Goal: Task Accomplishment & Management: Manage account settings

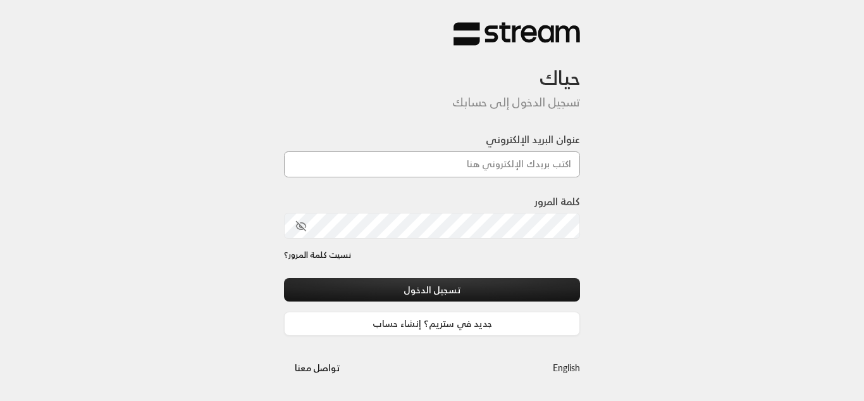
click at [458, 165] on input "عنوان البريد الإلكتروني" at bounding box center [432, 164] width 296 height 26
type input "[EMAIL_ADDRESS][DOMAIN_NAME]"
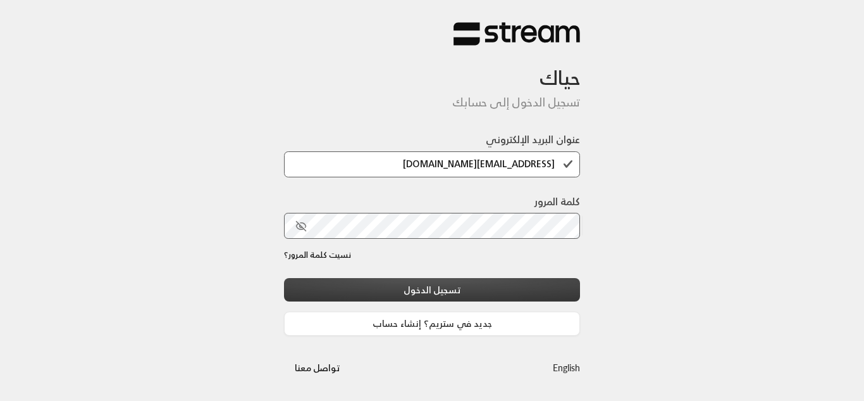
click at [413, 289] on button "تسجيل الدخول" at bounding box center [432, 289] width 296 height 23
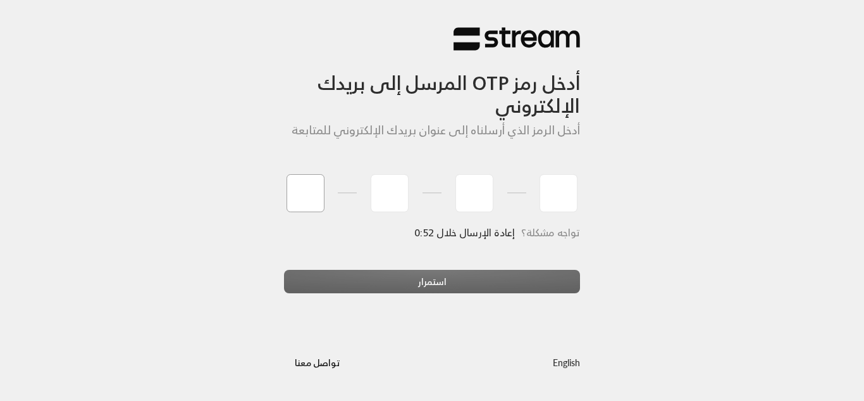
type input "5"
type input "9"
type input "3"
type input "7"
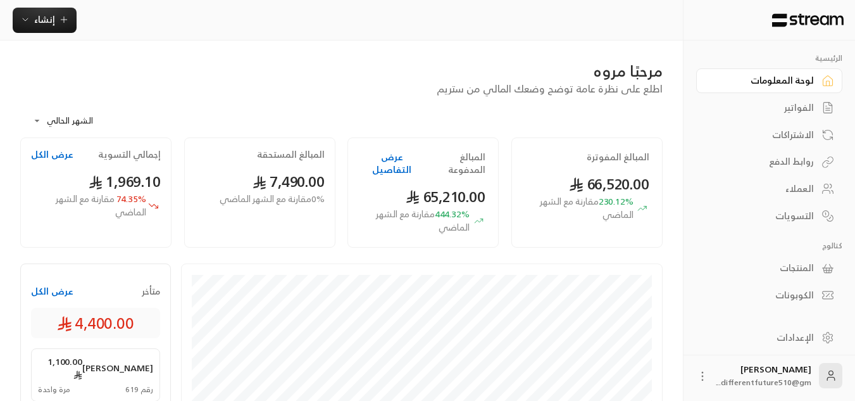
click at [722, 163] on div "روابط الدفع" at bounding box center [763, 161] width 102 height 13
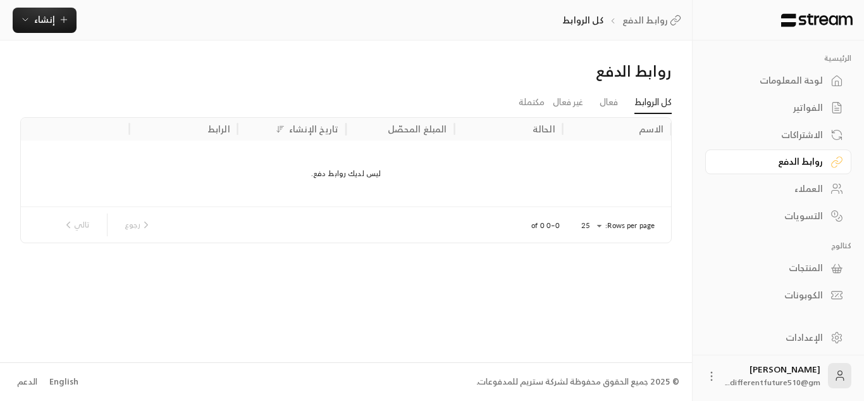
click at [802, 112] on div "الفواتير" at bounding box center [772, 107] width 102 height 13
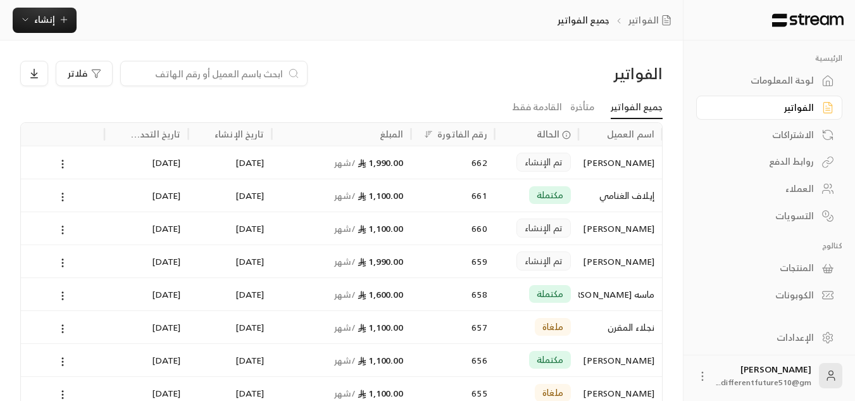
click at [803, 139] on div "الاشتراكات" at bounding box center [763, 134] width 102 height 13
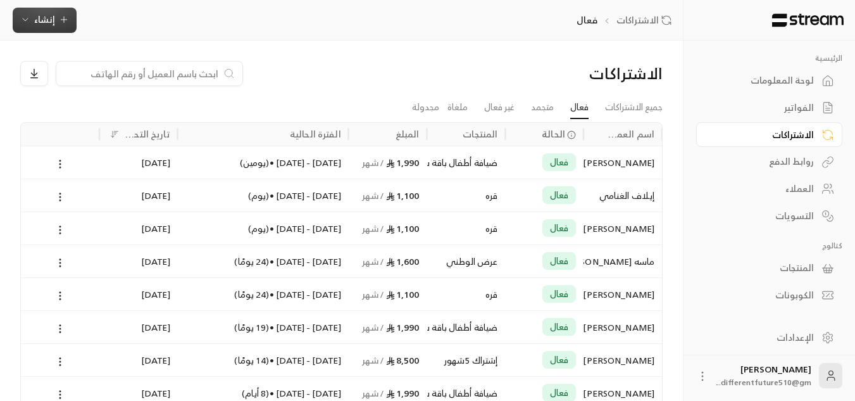
click at [54, 17] on span "إنشاء" at bounding box center [44, 19] width 49 height 16
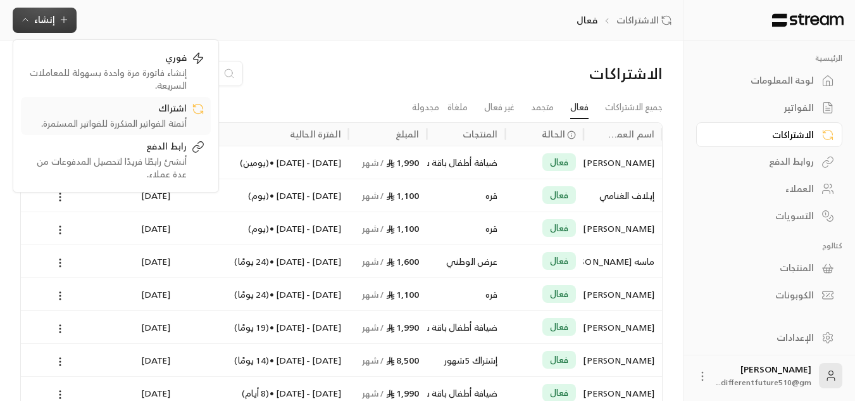
click at [121, 118] on div "أتمتة الفواتير المتكررة للفواتير المستمرة." at bounding box center [106, 123] width 159 height 13
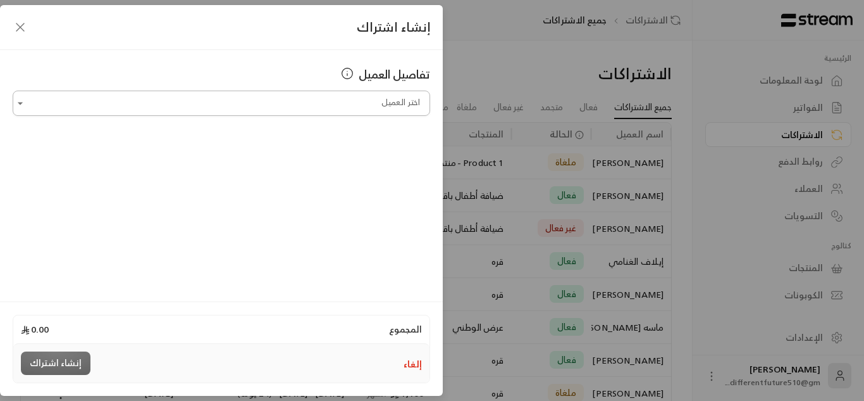
click at [389, 111] on input "اختر العميل" at bounding box center [222, 103] width 418 height 22
type input "*"
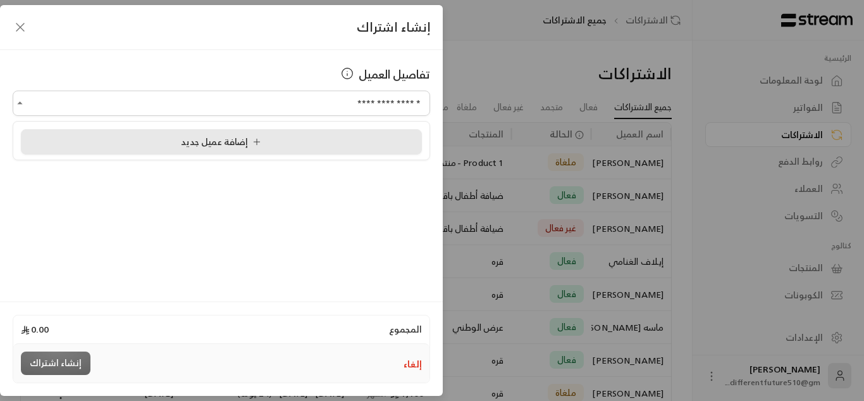
click at [338, 147] on div "إضافة عميل جديد" at bounding box center [221, 141] width 387 height 13
type input "**********"
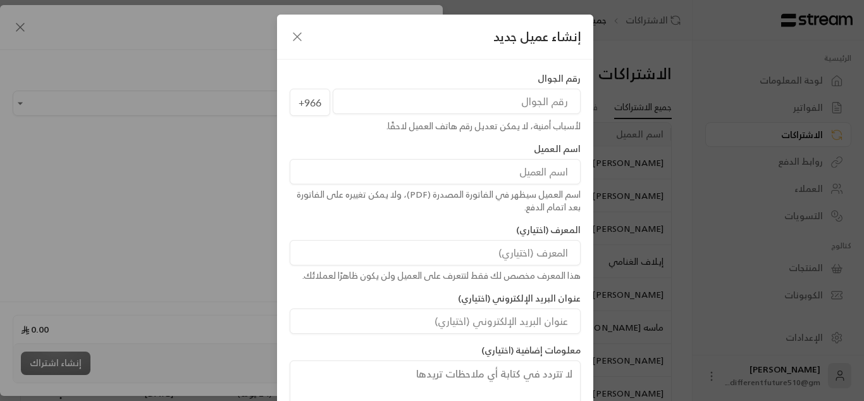
click at [399, 94] on input "tel" at bounding box center [457, 101] width 248 height 25
type input "546920008"
click at [439, 165] on input at bounding box center [435, 171] width 291 height 25
type input "رتيل [PERSON_NAME]"
click at [291, 391] on div "رقم الجوال [PHONE_NUMBER] لأسباب أمنية، لا يمكن تعديل رقم هاتف العميل لاحقًا. ا…" at bounding box center [435, 236] width 316 height 354
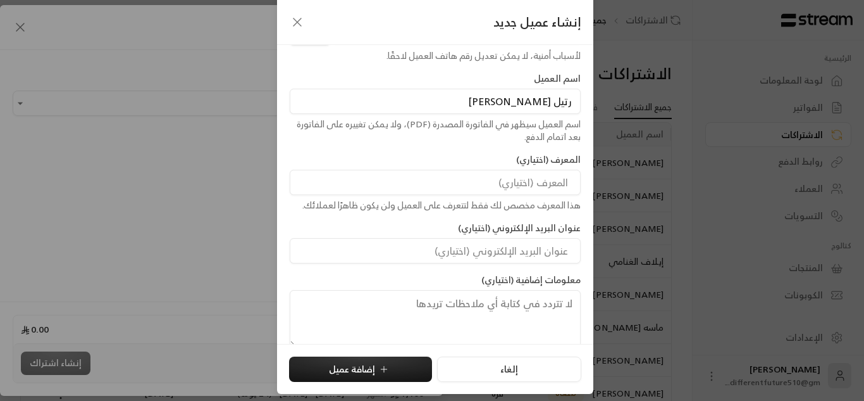
scroll to position [76, 0]
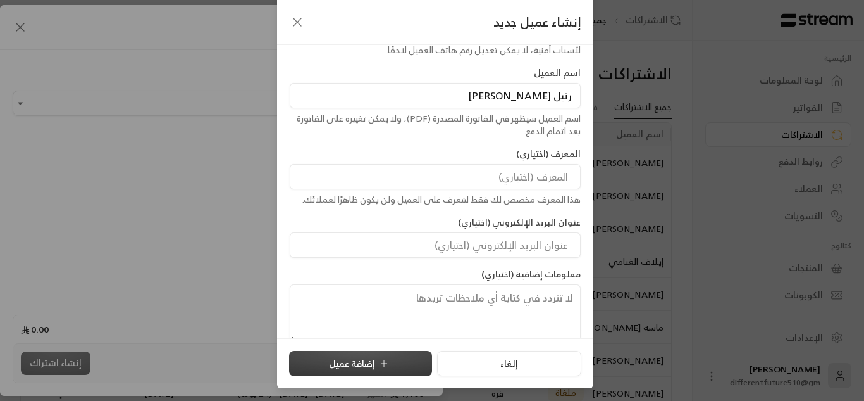
click at [329, 370] on button "إضافة عميل" at bounding box center [360, 363] width 143 height 25
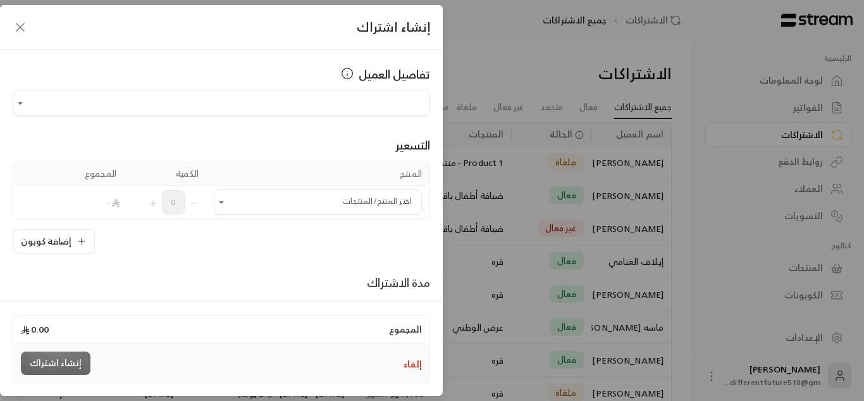
type input "**********"
click at [224, 203] on icon "Open" at bounding box center [221, 202] width 5 height 3
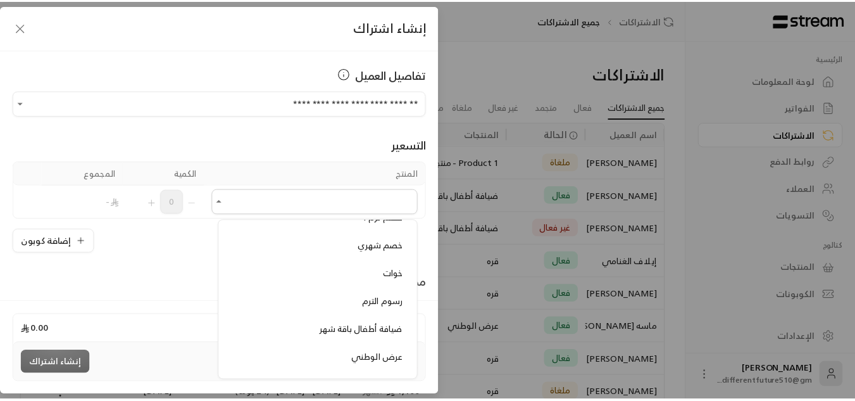
scroll to position [734, 0]
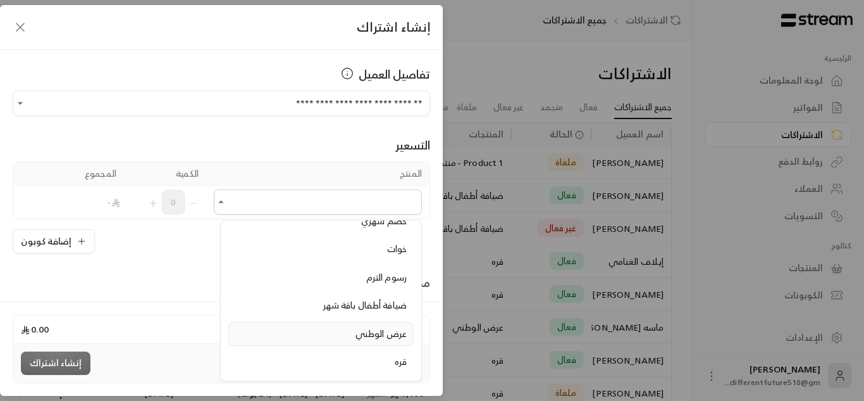
click at [294, 325] on li "عرض الوطني" at bounding box center [320, 333] width 185 height 25
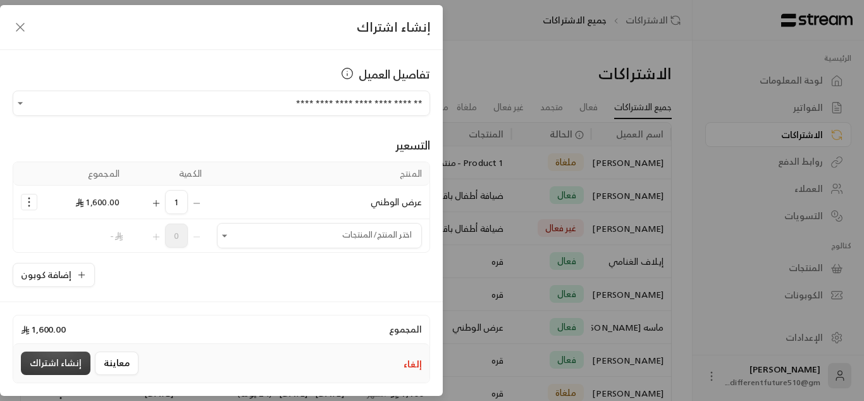
click at [66, 354] on button "إنشاء اشتراك" at bounding box center [56, 362] width 70 height 23
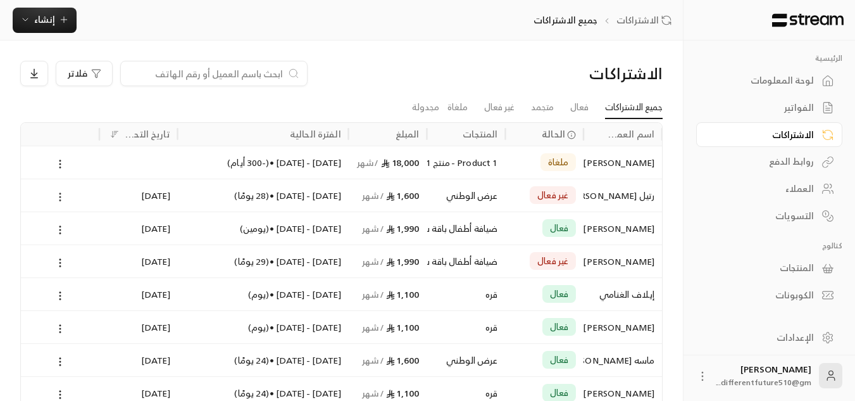
click at [59, 195] on icon at bounding box center [59, 196] width 11 height 11
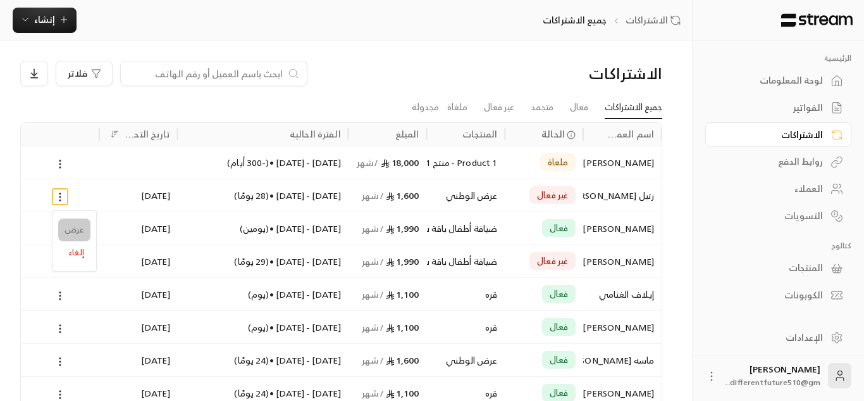
click at [68, 221] on link "عرض" at bounding box center [74, 229] width 32 height 23
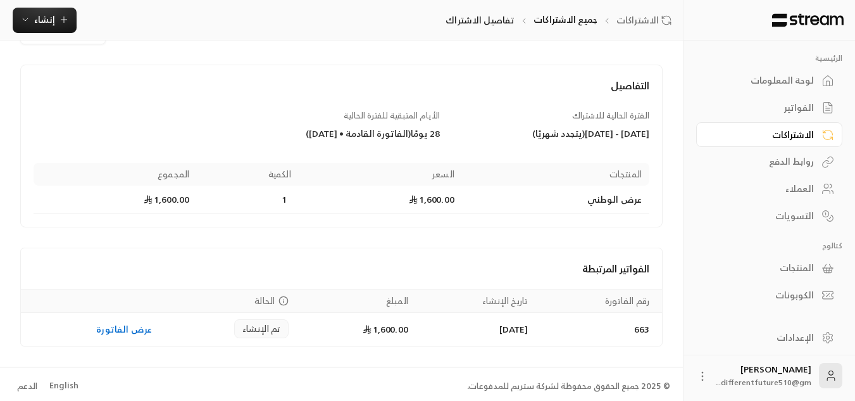
scroll to position [51, 0]
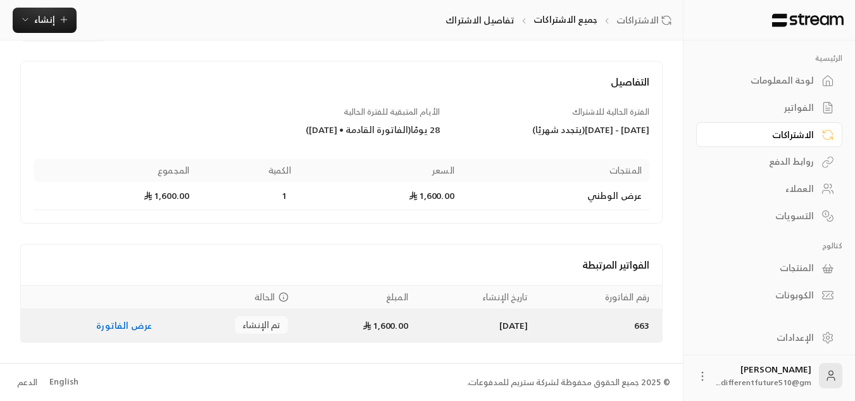
click at [131, 325] on link "عرض الفاتورة" at bounding box center [124, 325] width 56 height 16
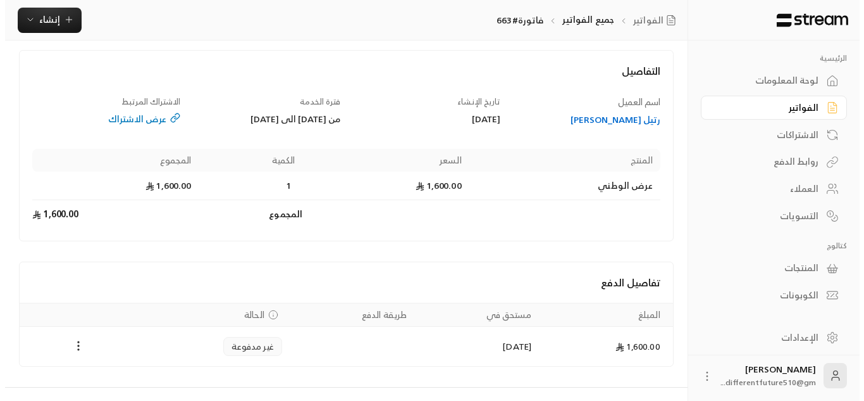
scroll to position [86, 0]
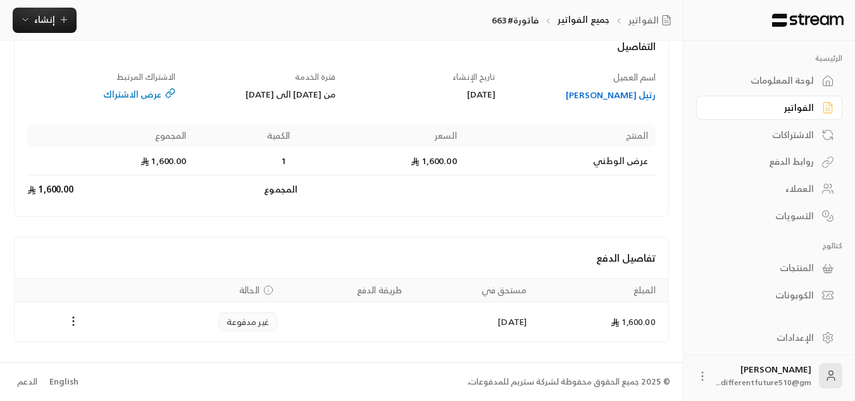
click at [76, 319] on icon "Payments" at bounding box center [73, 321] width 13 height 13
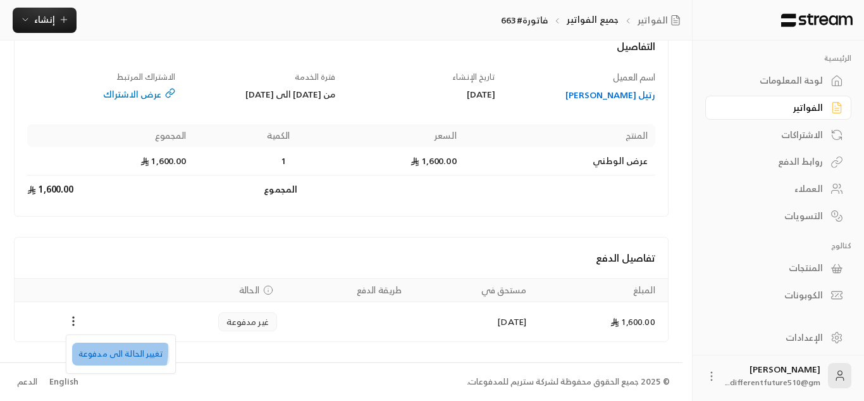
click at [104, 351] on li "تغيير الحالة الى مدفوعة" at bounding box center [120, 353] width 97 height 23
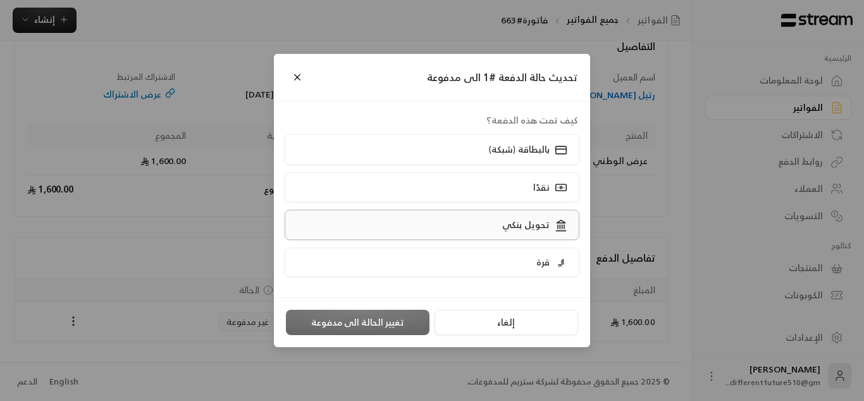
click at [413, 218] on label "تحويل بنكي" at bounding box center [433, 224] width 296 height 30
click at [375, 312] on button "تغيير الحالة الى مدفوعة" at bounding box center [358, 321] width 144 height 25
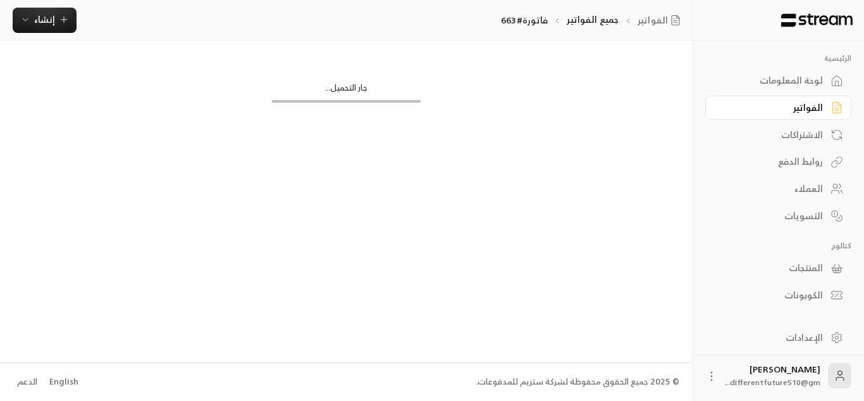
scroll to position [0, 0]
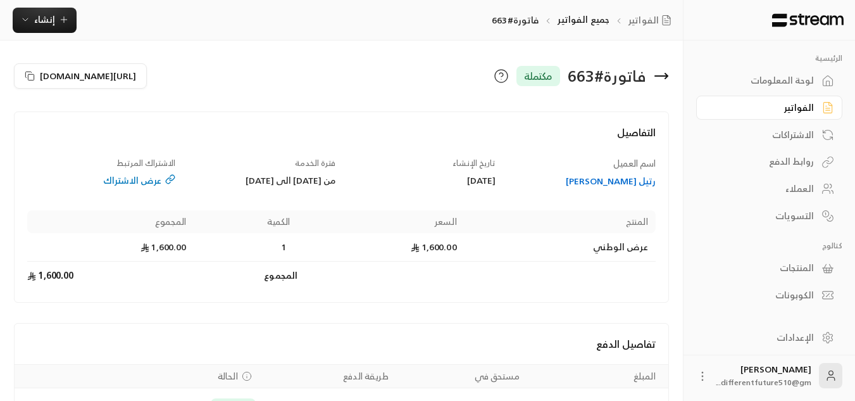
click at [753, 109] on div "الفواتير" at bounding box center [763, 107] width 102 height 13
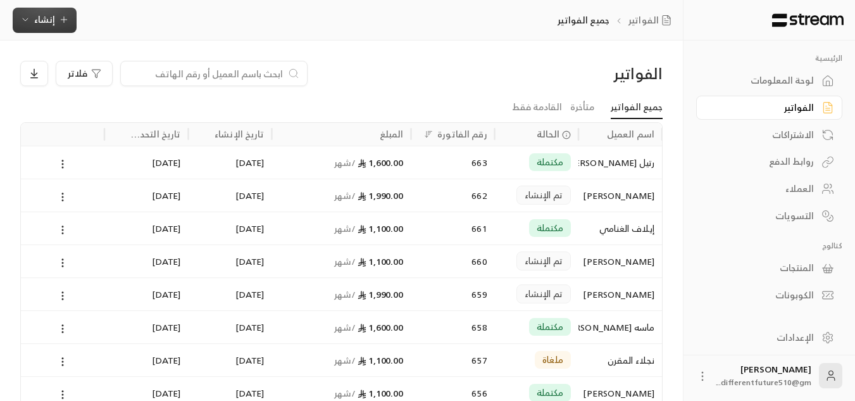
click at [49, 23] on span "إنشاء" at bounding box center [44, 19] width 21 height 16
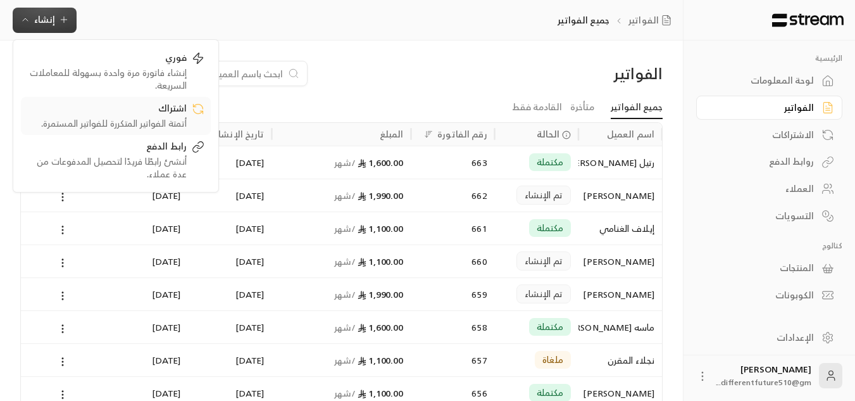
click at [110, 104] on div "اشتراك" at bounding box center [106, 109] width 159 height 15
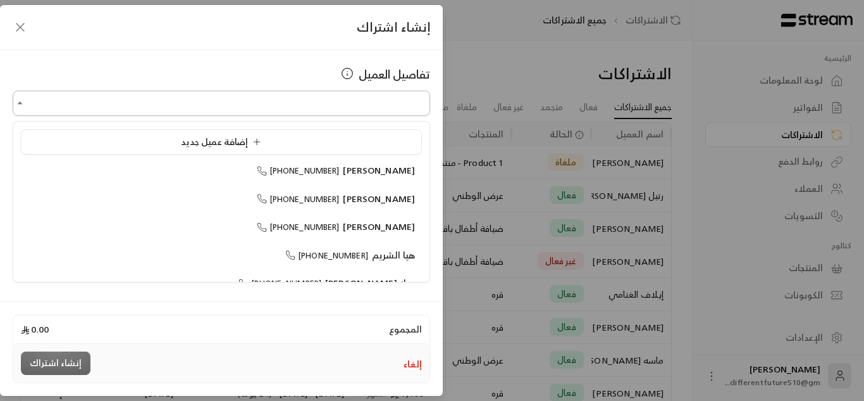
click at [195, 114] on input "اختر العميل" at bounding box center [222, 103] width 418 height 22
click at [221, 195] on div "[PERSON_NAME] [PHONE_NUMBER]" at bounding box center [221, 198] width 387 height 13
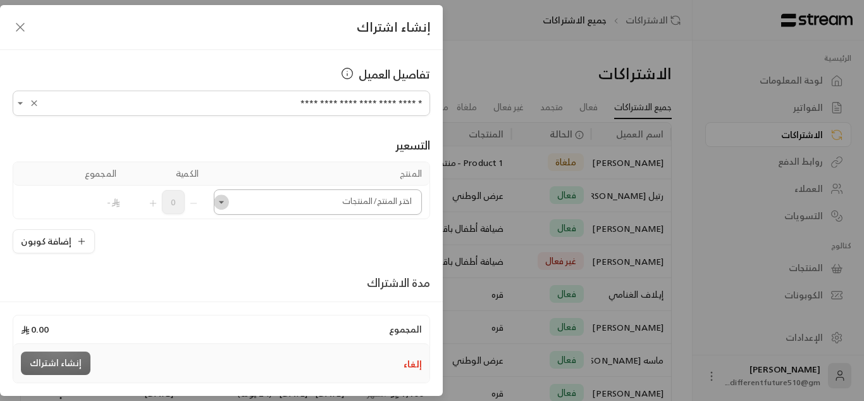
click at [228, 205] on icon "Open" at bounding box center [221, 202] width 13 height 13
type input "**********"
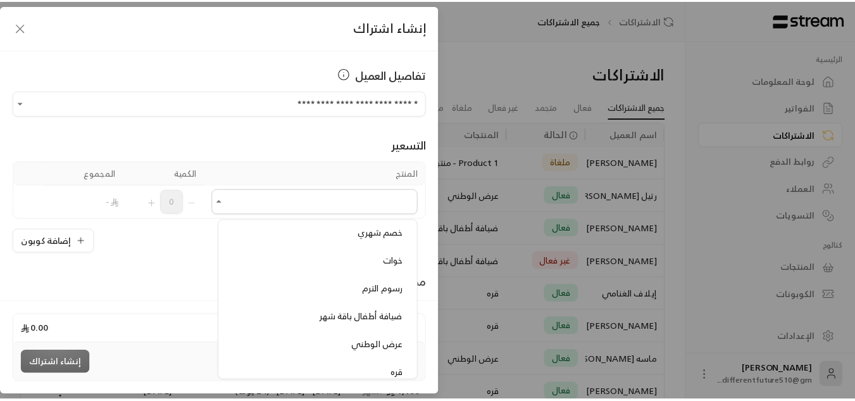
scroll to position [734, 0]
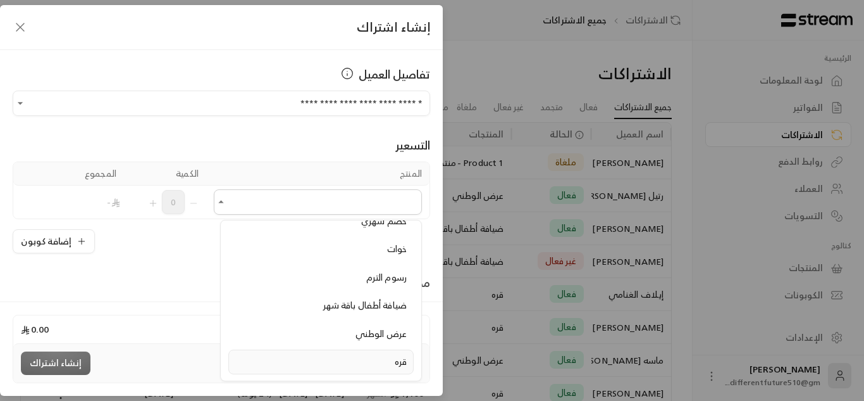
click at [281, 358] on div "قره" at bounding box center [321, 361] width 172 height 13
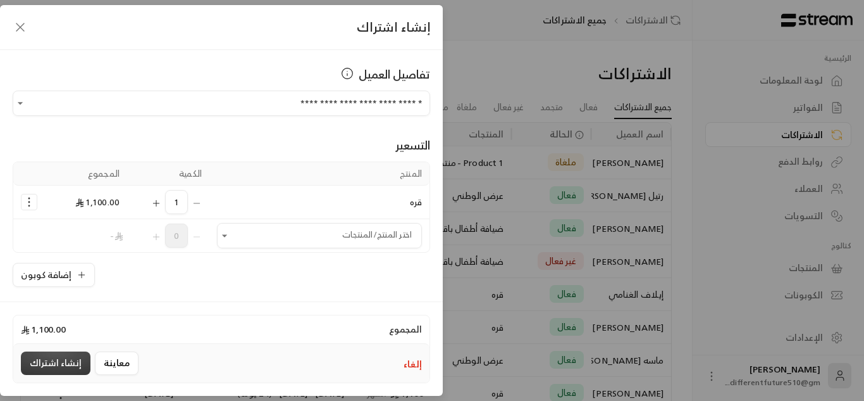
click at [69, 368] on button "إنشاء اشتراك" at bounding box center [56, 362] width 70 height 23
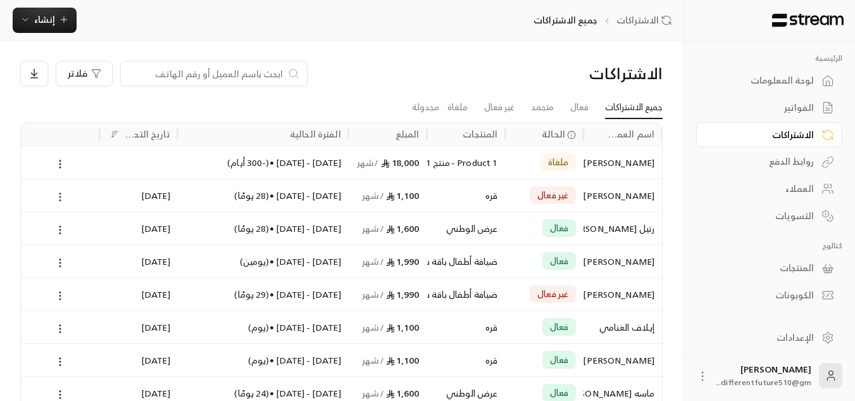
click at [58, 199] on icon at bounding box center [59, 196] width 11 height 11
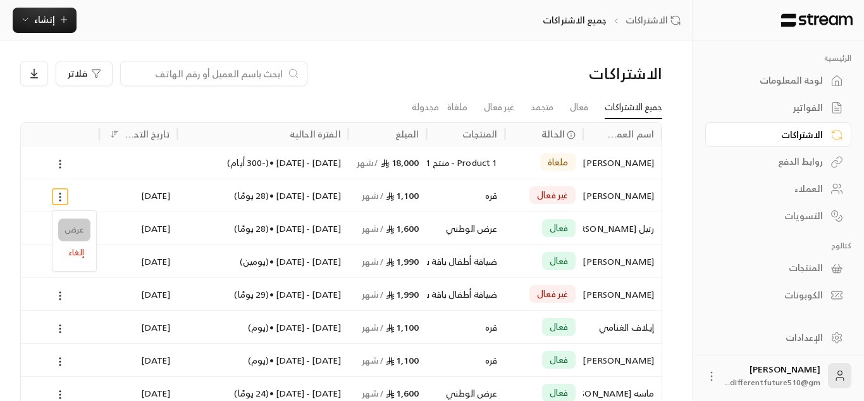
click at [68, 228] on link "عرض" at bounding box center [74, 229] width 32 height 23
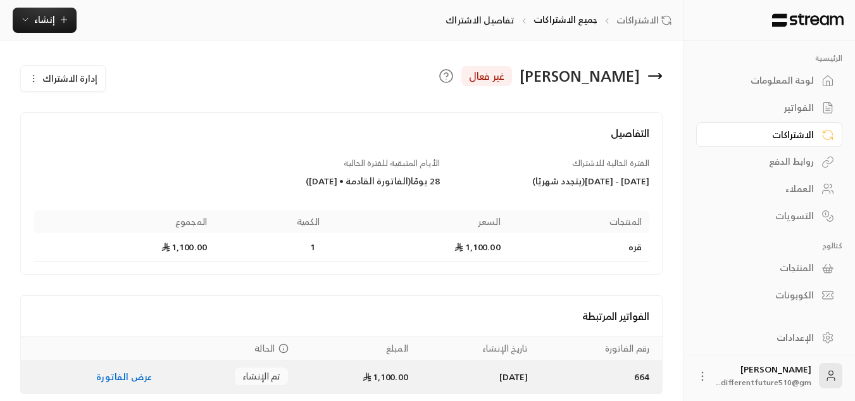
click at [125, 373] on link "عرض الفاتورة" at bounding box center [124, 376] width 56 height 16
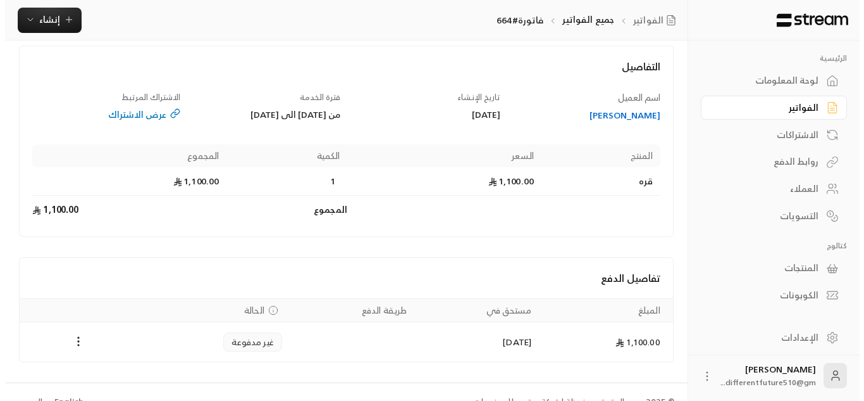
scroll to position [86, 0]
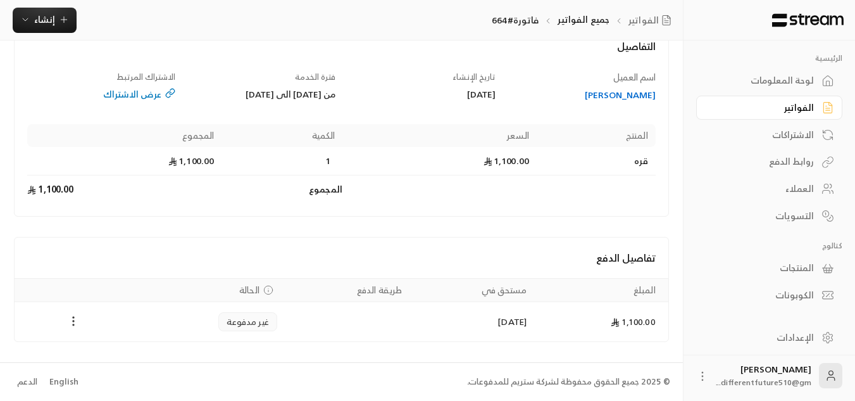
click at [72, 324] on icon "Payments" at bounding box center [73, 321] width 13 height 13
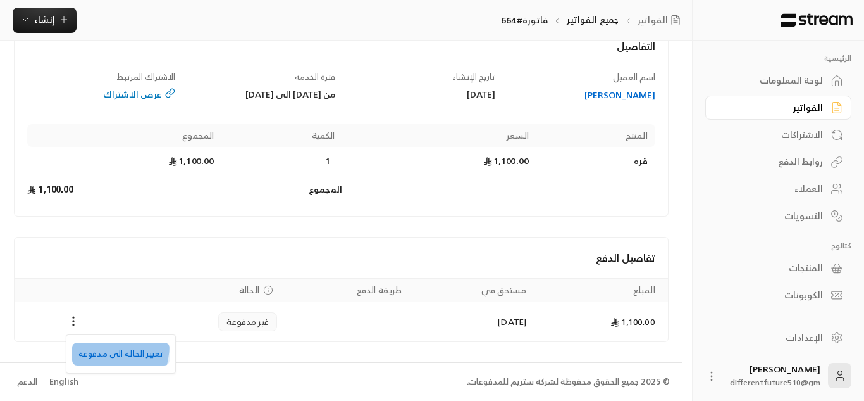
click at [92, 344] on li "تغيير الحالة الى مدفوعة" at bounding box center [120, 353] width 97 height 23
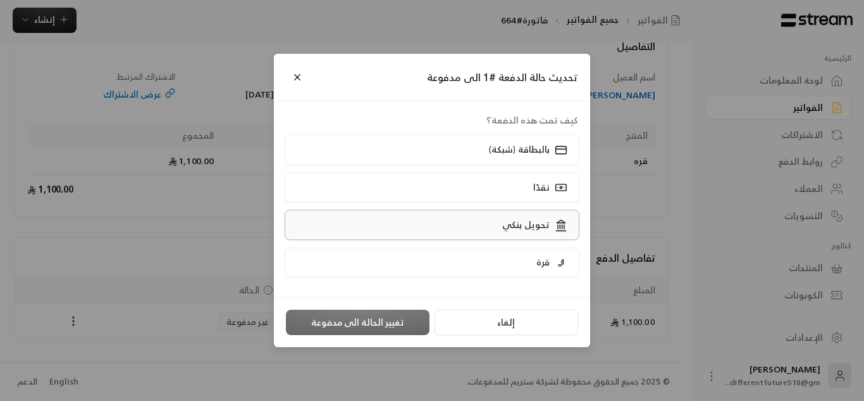
click at [378, 220] on label "تحويل بنكي" at bounding box center [433, 224] width 296 height 30
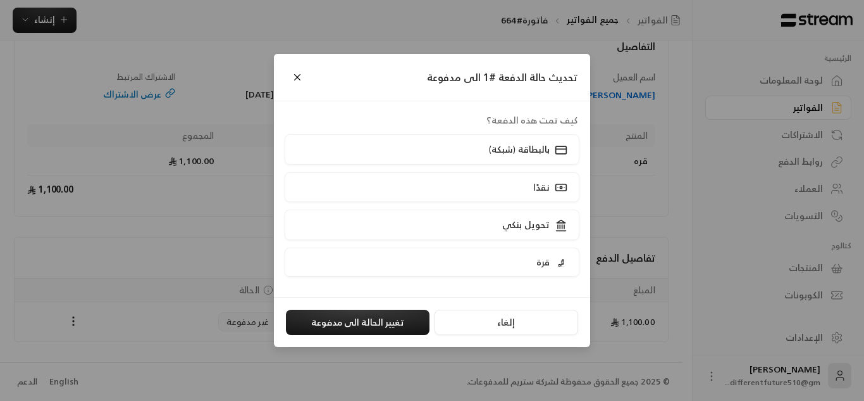
click at [384, 246] on div "تحويل بنكي" at bounding box center [432, 227] width 304 height 37
click at [387, 259] on label "قرة" at bounding box center [433, 261] width 296 height 29
click at [375, 327] on button "تغيير الحالة الى مدفوعة" at bounding box center [358, 321] width 144 height 25
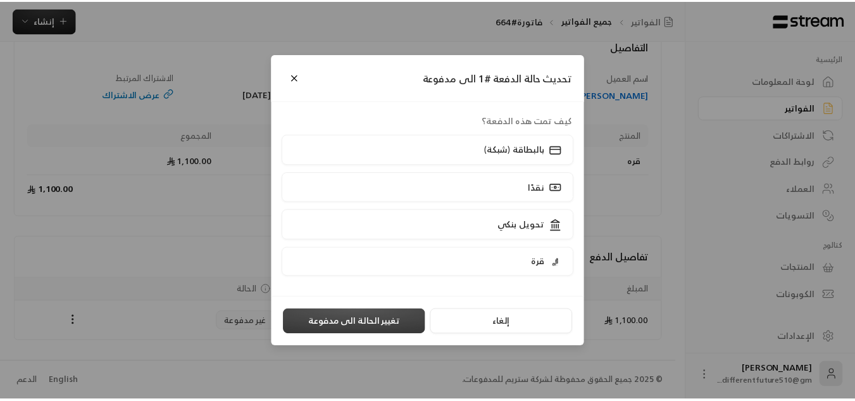
scroll to position [0, 0]
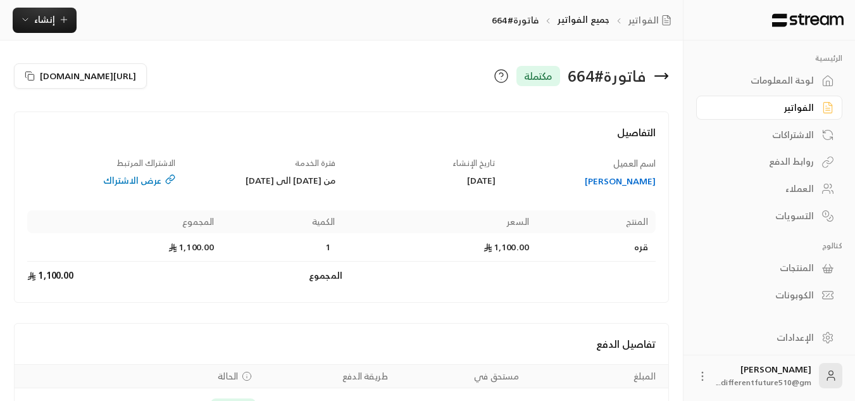
click at [770, 127] on link "الاشتراكات" at bounding box center [769, 134] width 146 height 25
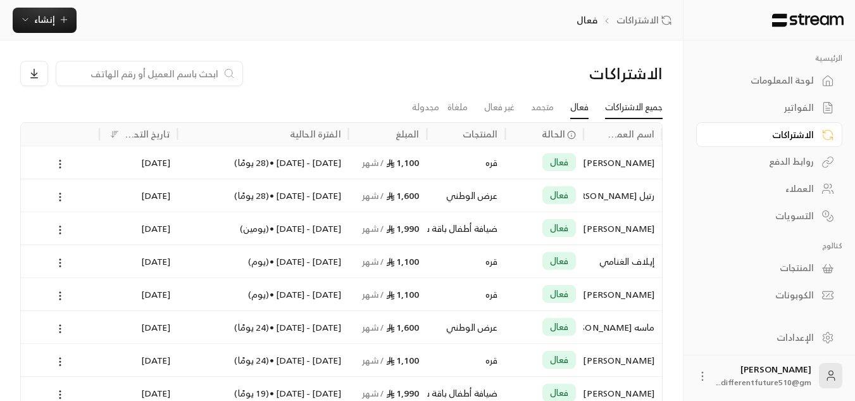
click at [638, 102] on link "جميع الاشتراكات" at bounding box center [634, 107] width 58 height 23
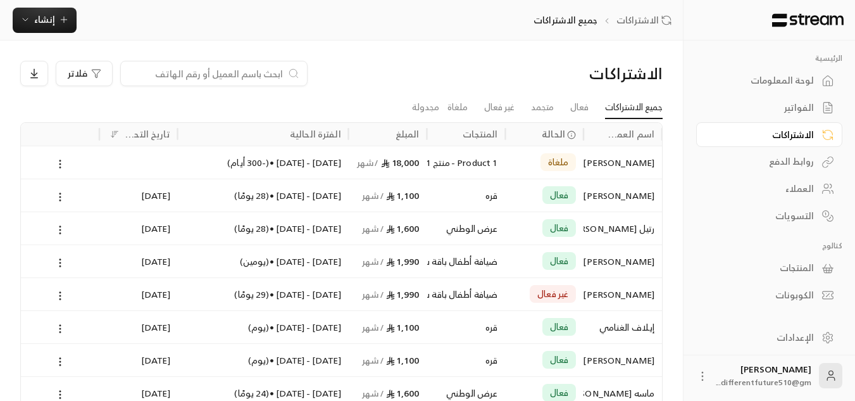
click at [513, 111] on li "غير فعال" at bounding box center [499, 107] width 47 height 23
click at [502, 109] on link "غير فعال" at bounding box center [499, 107] width 30 height 23
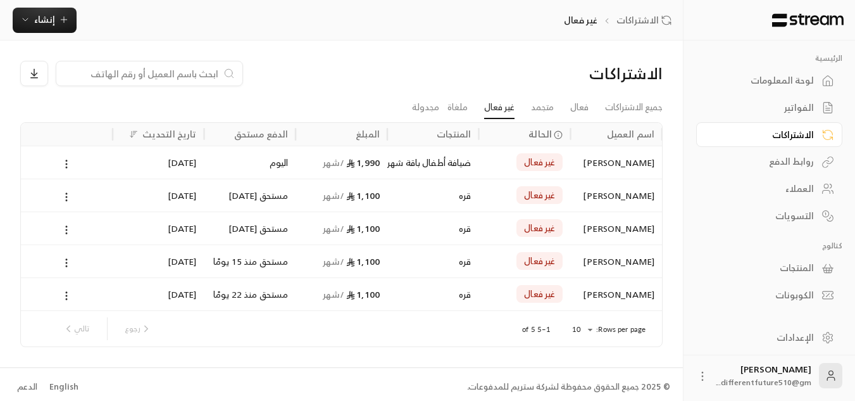
click at [743, 85] on div "لوحة المعلومات" at bounding box center [763, 80] width 102 height 13
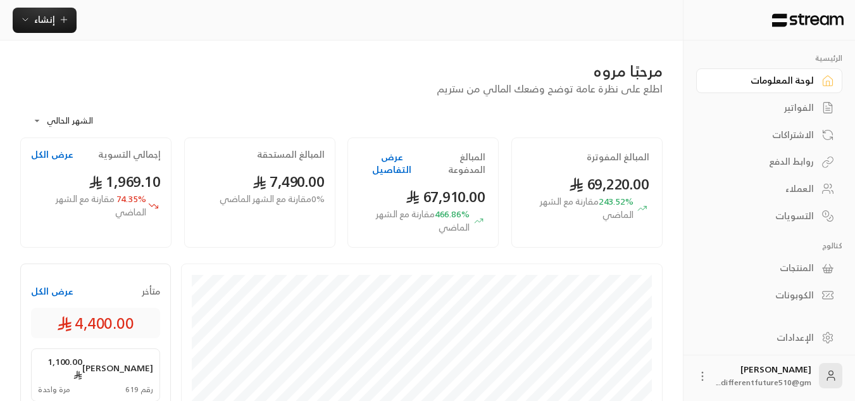
click at [767, 111] on div "الفواتير" at bounding box center [763, 107] width 102 height 13
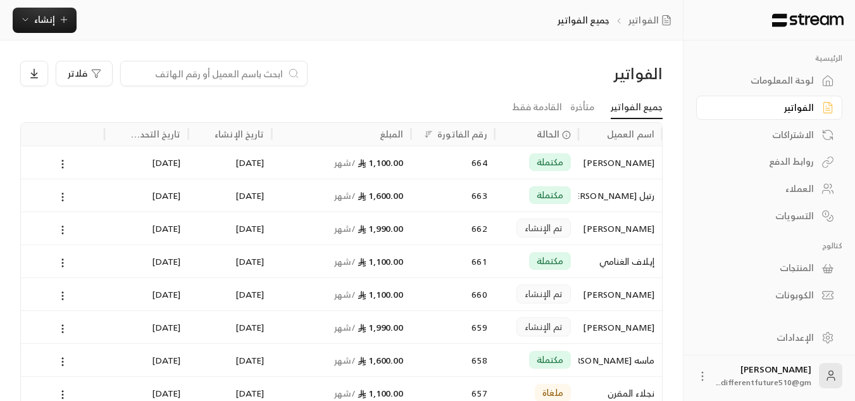
click at [756, 135] on div "الاشتراكات" at bounding box center [763, 134] width 102 height 13
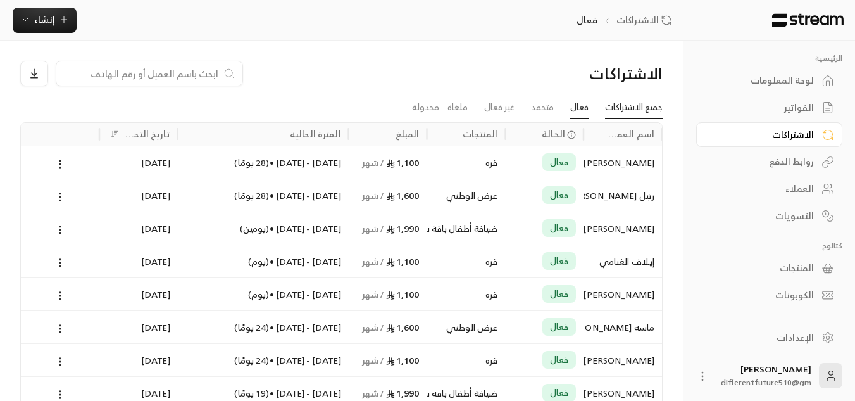
click at [616, 113] on link "جميع الاشتراكات" at bounding box center [634, 107] width 58 height 23
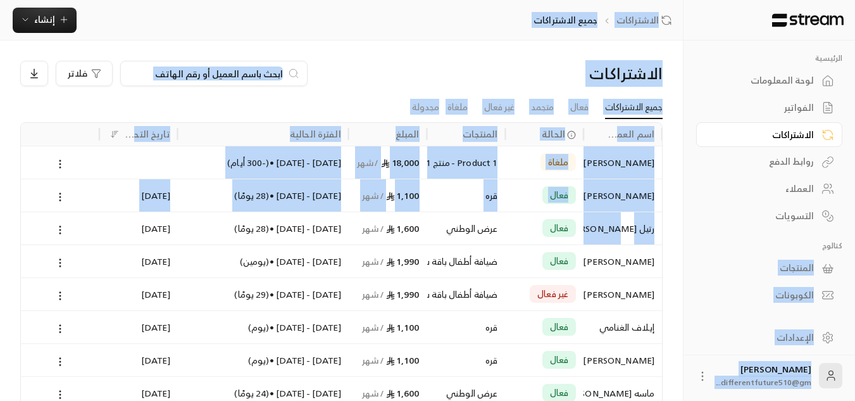
drag, startPoint x: 594, startPoint y: 218, endPoint x: 696, endPoint y: 233, distance: 102.3
click at [683, 233] on div "الرئيسية لوحة المعلومات الفواتير الاشتراكات روابط الدفع العملاء التسويات كتالوج…" at bounding box center [341, 285] width 683 height 570
click at [721, 115] on link "الفواتير" at bounding box center [769, 108] width 146 height 25
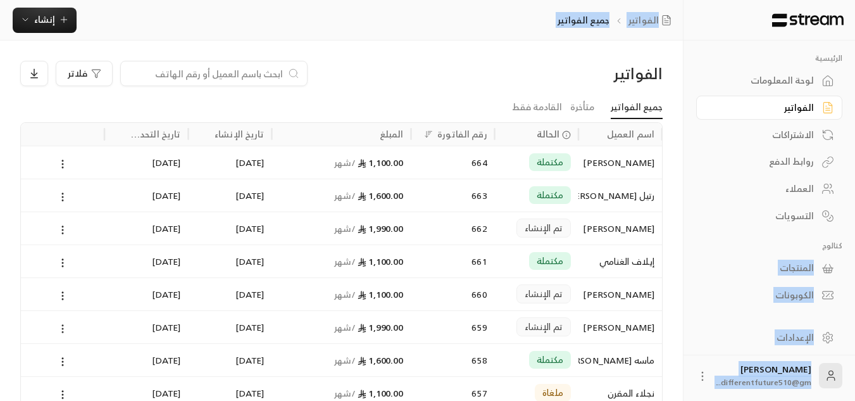
click at [63, 325] on circle at bounding box center [62, 325] width 1 height 1
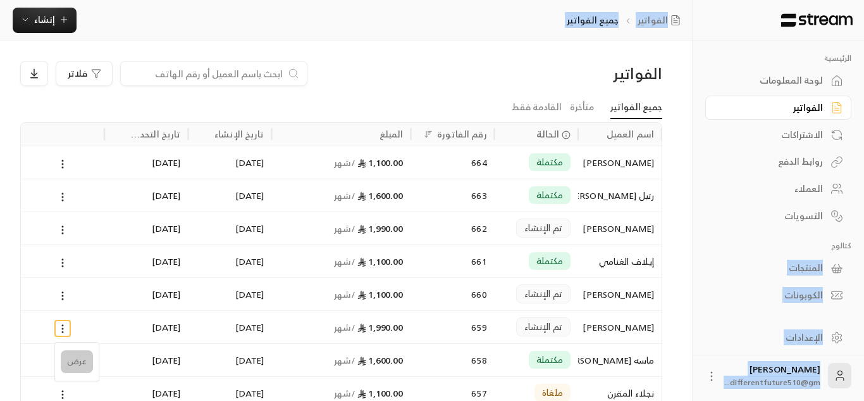
click at [80, 356] on li "عرض" at bounding box center [77, 361] width 32 height 23
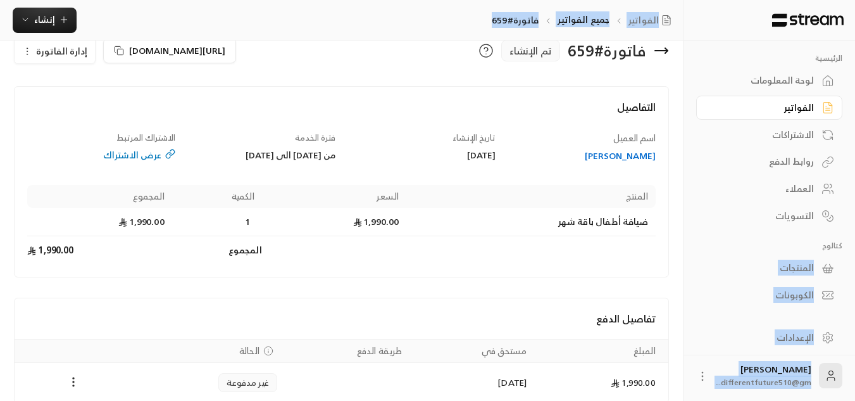
scroll to position [86, 0]
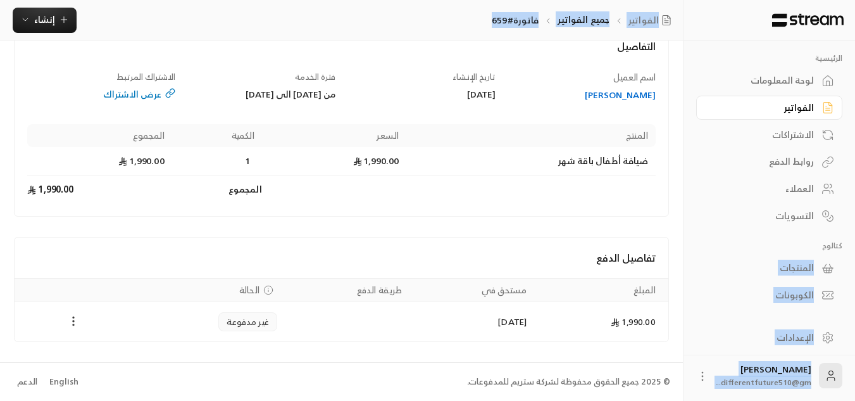
click at [73, 318] on circle "Payments" at bounding box center [73, 316] width 1 height 1
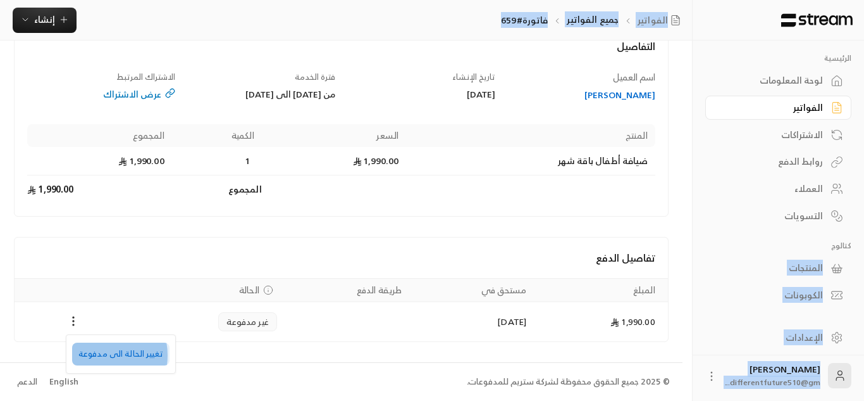
click at [95, 355] on li "تغيير الحالة الى مدفوعة" at bounding box center [120, 353] width 97 height 23
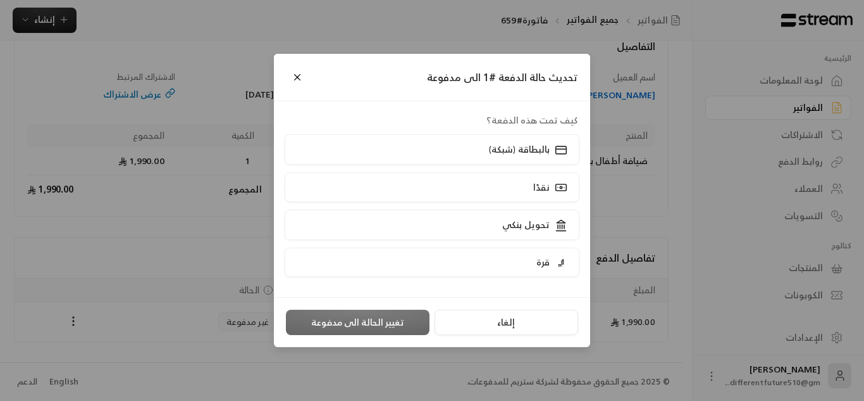
click at [103, 388] on div "تحديث حالة الدفعة #1 الى مدفوعة كيف تمت هذه الدفعة؟ بالبطاقة (شبكة) نقدًا تحويل…" at bounding box center [432, 200] width 864 height 401
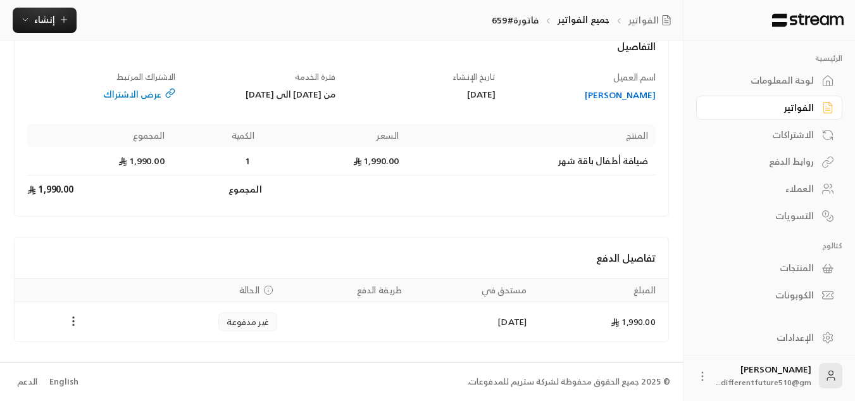
click at [70, 325] on icon "Payments" at bounding box center [73, 321] width 13 height 13
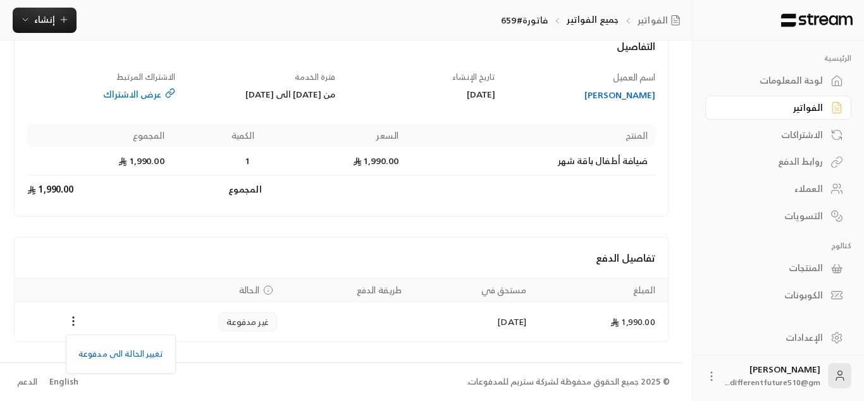
click at [0, 105] on div at bounding box center [432, 200] width 864 height 401
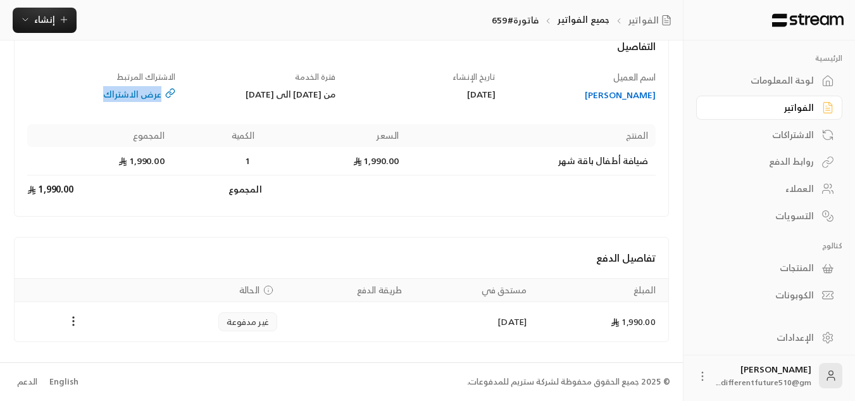
drag, startPoint x: 0, startPoint y: 105, endPoint x: 9, endPoint y: 85, distance: 21.8
click at [9, 85] on div "فاتورة # 659 تم الإنشاء [URL][DOMAIN_NAME] إدارة الفاتورة التفاصيل اسم العميل ي…" at bounding box center [341, 158] width 683 height 408
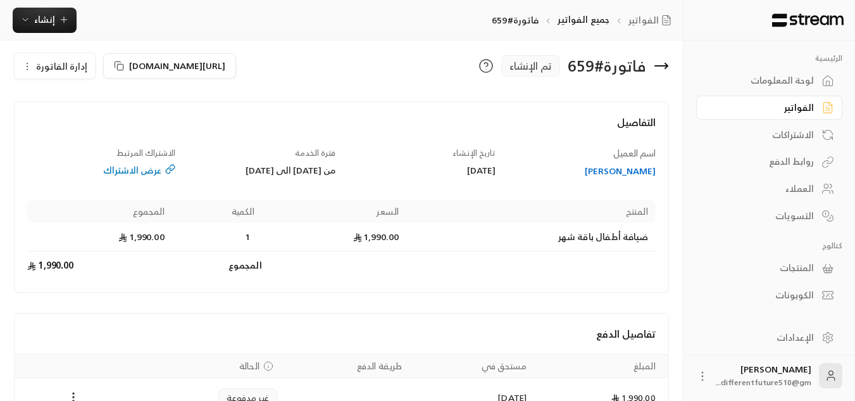
scroll to position [0, 0]
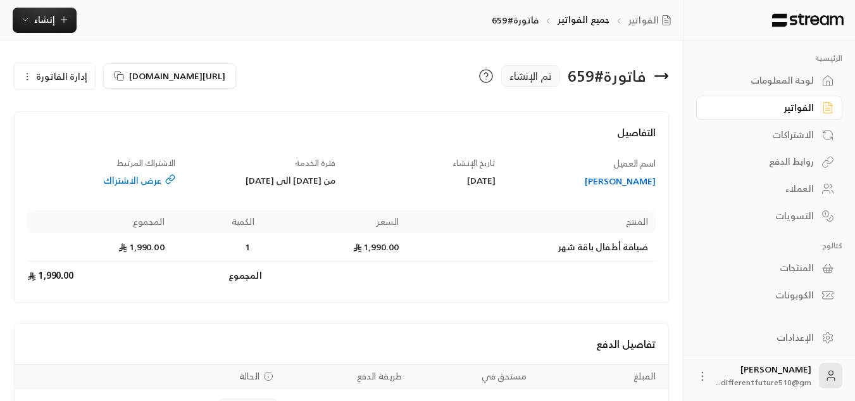
click at [32, 73] on icon "button" at bounding box center [27, 77] width 10 height 10
click at [53, 136] on link "إلغاء" at bounding box center [62, 136] width 78 height 23
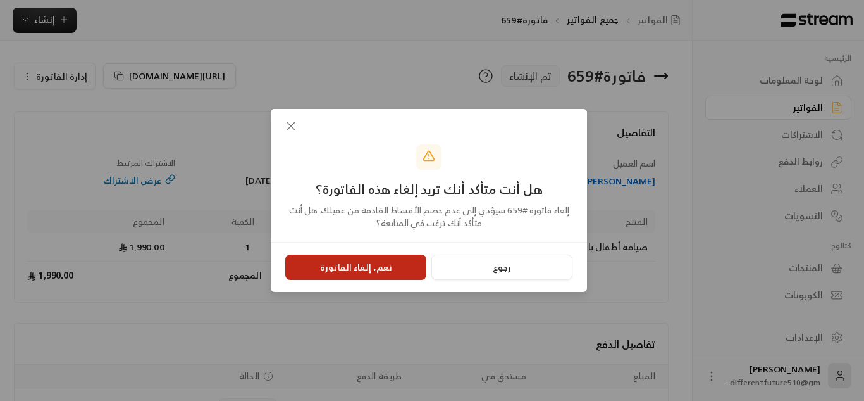
click at [327, 259] on button "نعم، إلغاء الفاتورة" at bounding box center [355, 266] width 141 height 25
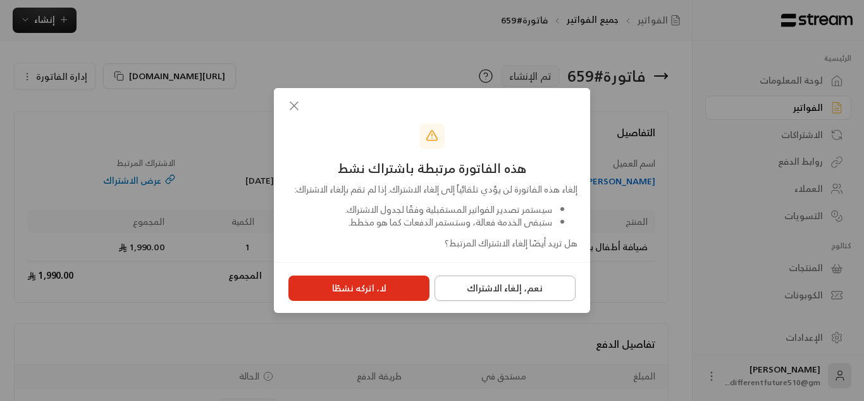
click at [468, 290] on button "نعم، إلغاء الاشتراك" at bounding box center [505, 287] width 141 height 25
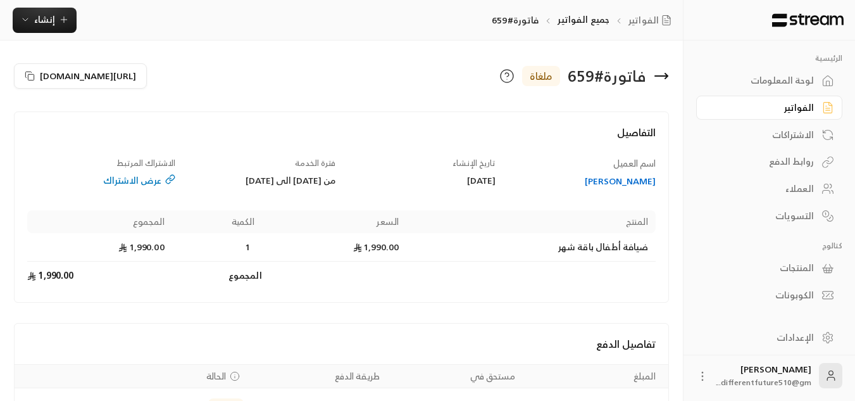
click at [761, 119] on link "الفواتير" at bounding box center [769, 108] width 146 height 25
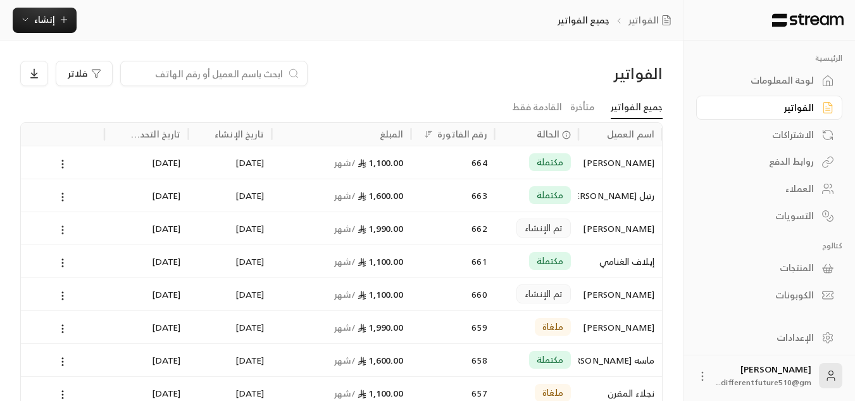
click at [64, 232] on icon at bounding box center [62, 229] width 11 height 11
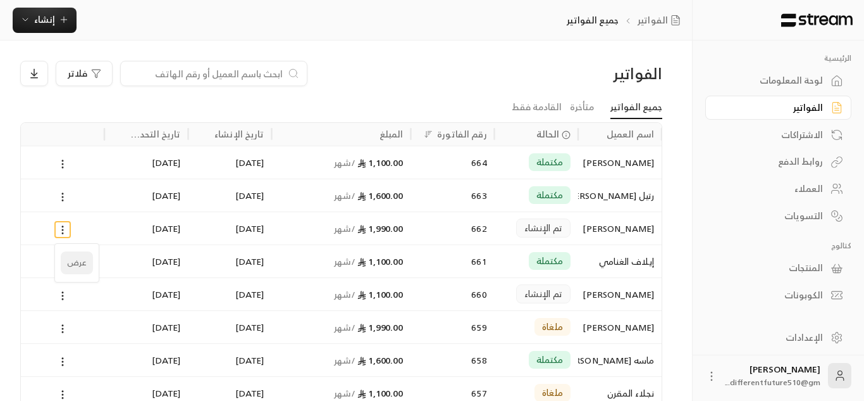
click at [84, 267] on li "عرض" at bounding box center [77, 262] width 32 height 23
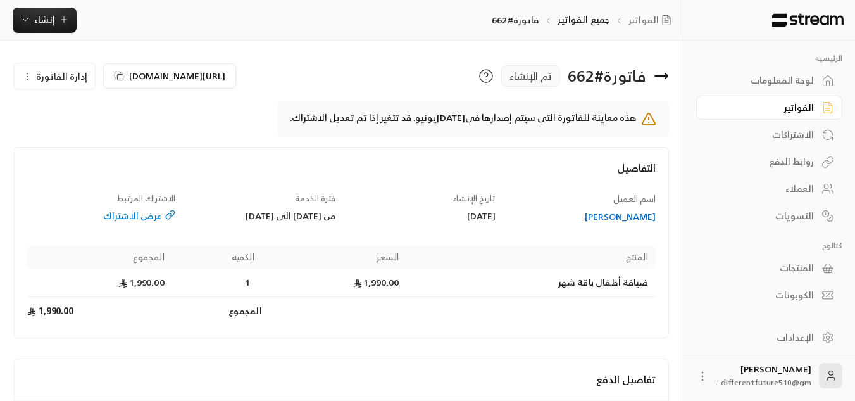
click at [62, 73] on span "إدارة الفاتورة" at bounding box center [61, 76] width 51 height 16
click at [81, 137] on span "إلغاء" at bounding box center [87, 135] width 16 height 10
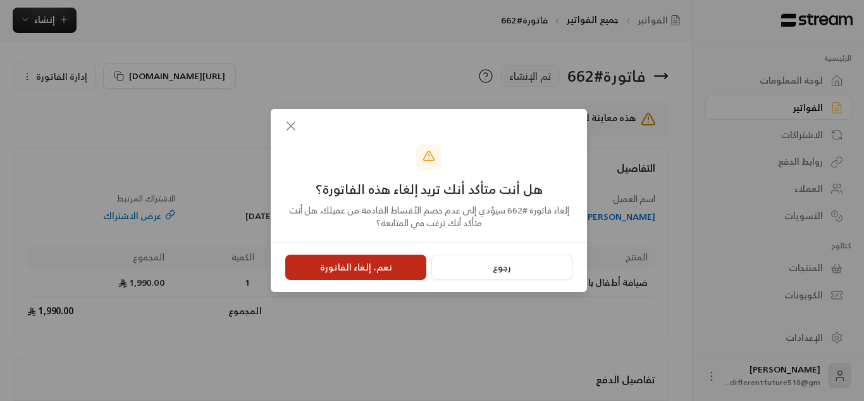
click at [344, 275] on button "نعم، إلغاء الفاتورة" at bounding box center [355, 266] width 141 height 25
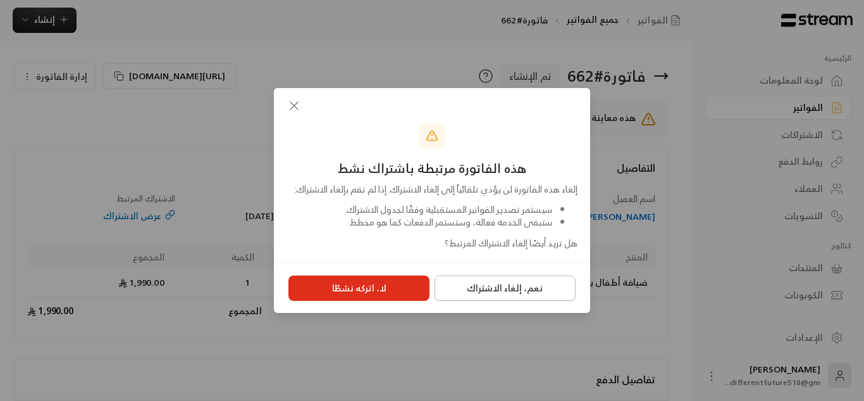
click at [558, 293] on button "نعم، إلغاء الاشتراك" at bounding box center [505, 287] width 141 height 25
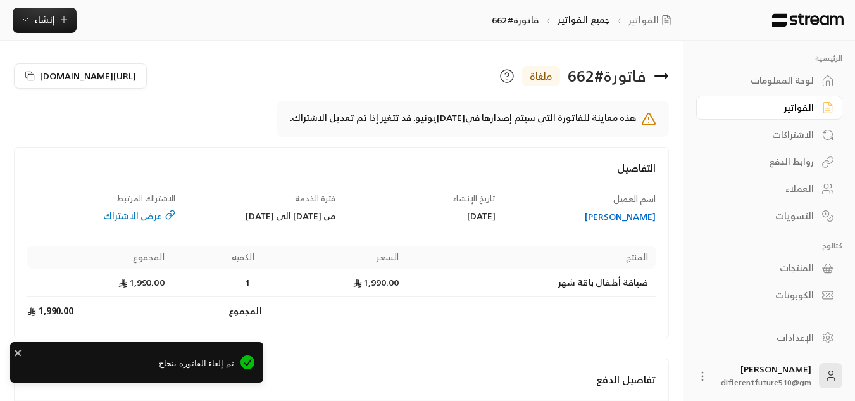
click at [808, 101] on div "الفواتير" at bounding box center [763, 107] width 102 height 13
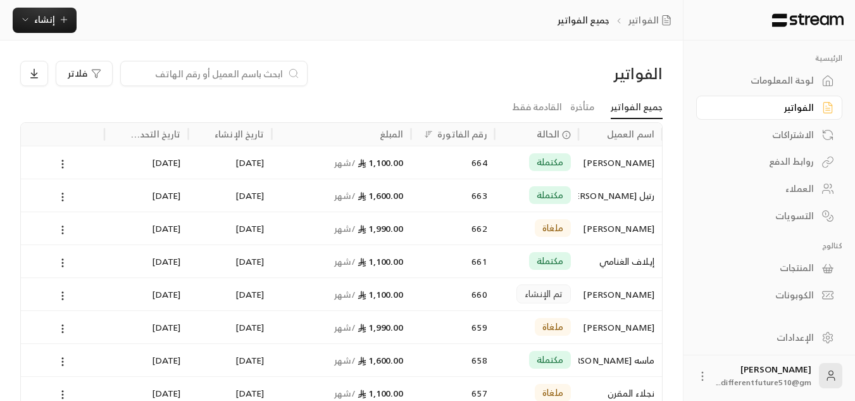
click at [747, 146] on link "الاشتراكات" at bounding box center [769, 134] width 146 height 25
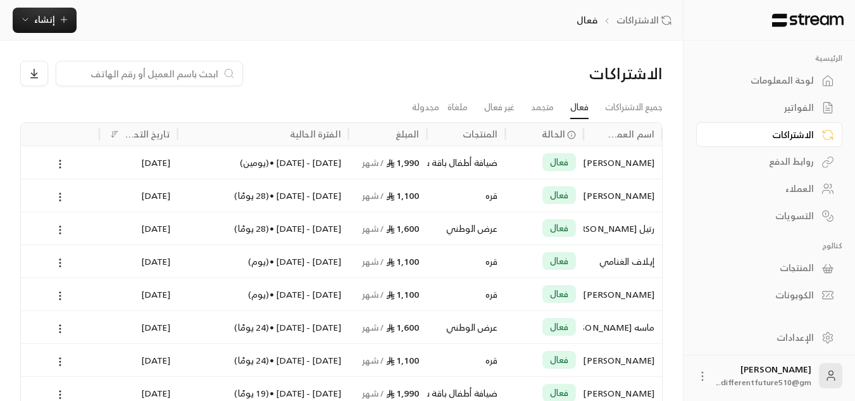
click at [175, 68] on input at bounding box center [141, 73] width 154 height 14
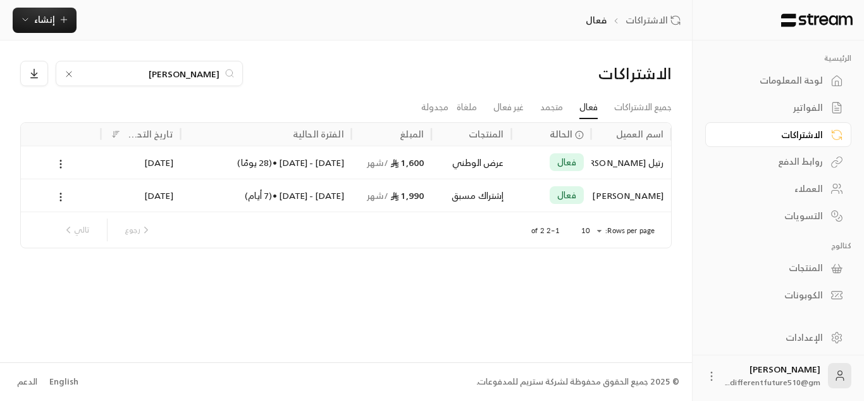
type input "[PERSON_NAME]"
click at [808, 97] on link "الفواتير" at bounding box center [779, 108] width 146 height 25
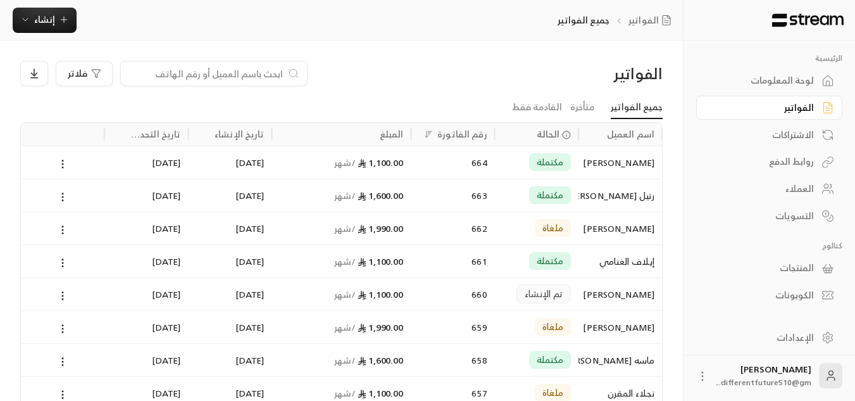
click at [238, 77] on input at bounding box center [205, 73] width 154 height 14
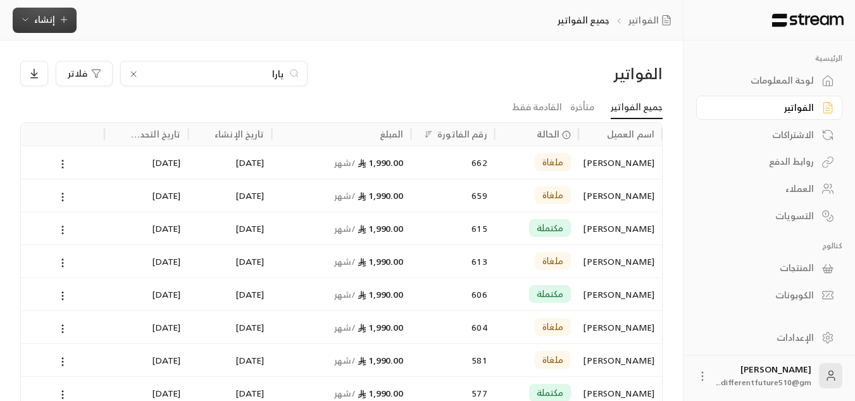
type input "يارا"
click at [57, 25] on span "إنشاء" at bounding box center [44, 19] width 49 height 16
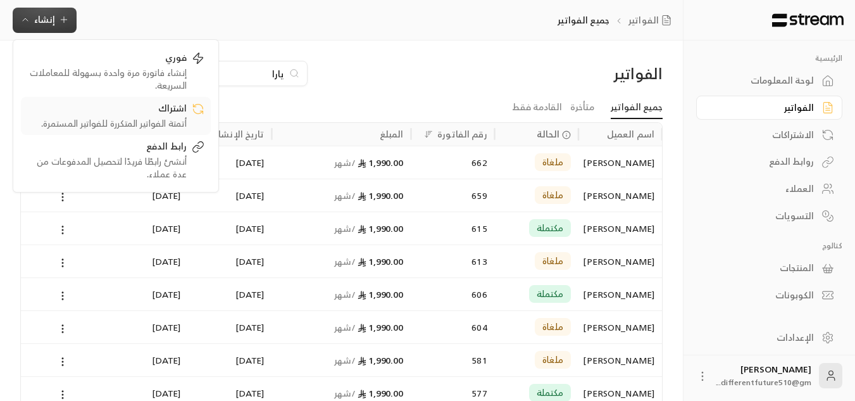
click at [118, 115] on div "اشتراك" at bounding box center [106, 109] width 159 height 15
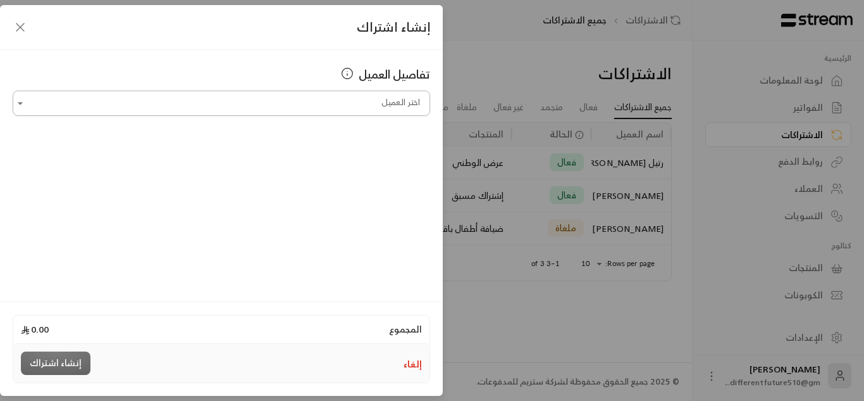
click at [154, 111] on input "اختر العميل" at bounding box center [222, 103] width 418 height 22
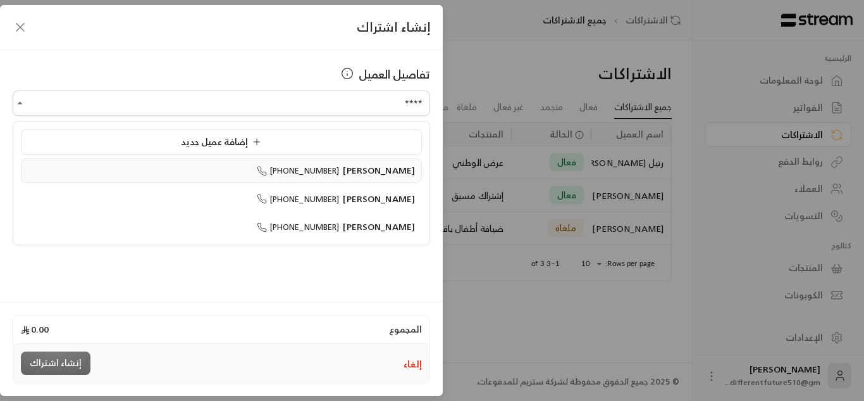
click at [159, 160] on li "[PERSON_NAME] [PHONE_NUMBER]" at bounding box center [221, 170] width 401 height 25
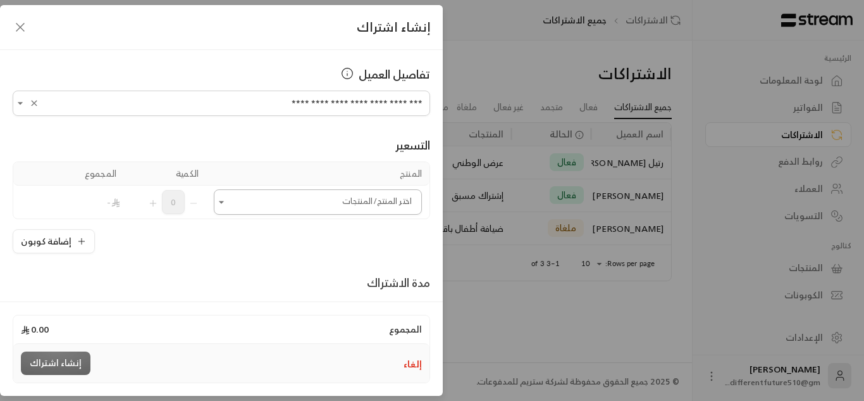
click at [225, 204] on icon "Open" at bounding box center [221, 202] width 13 height 13
type input "**********"
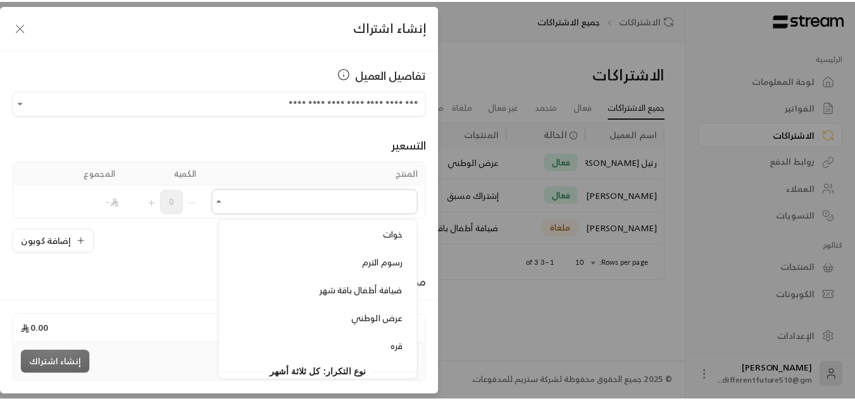
scroll to position [810, 0]
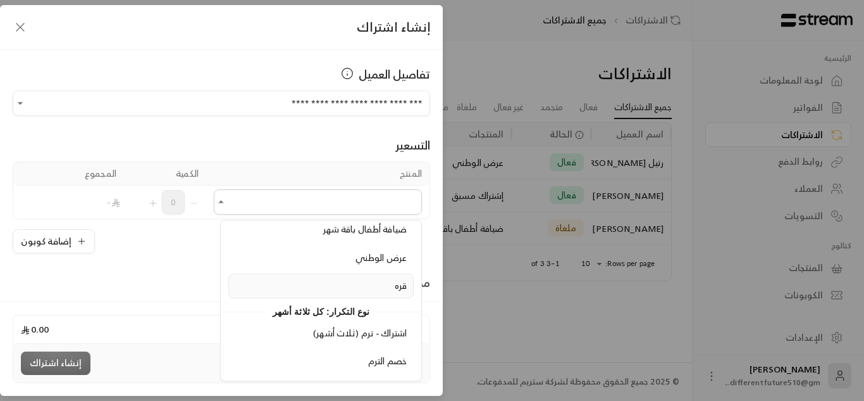
click at [355, 279] on div "قره" at bounding box center [321, 285] width 172 height 13
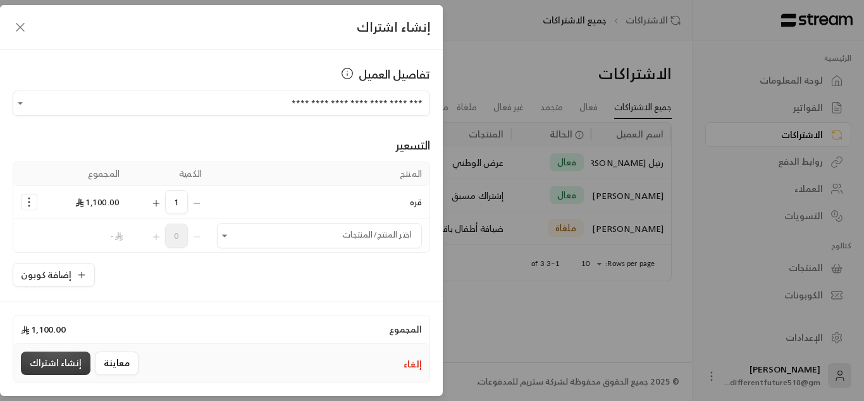
click at [37, 356] on button "إنشاء اشتراك" at bounding box center [56, 362] width 70 height 23
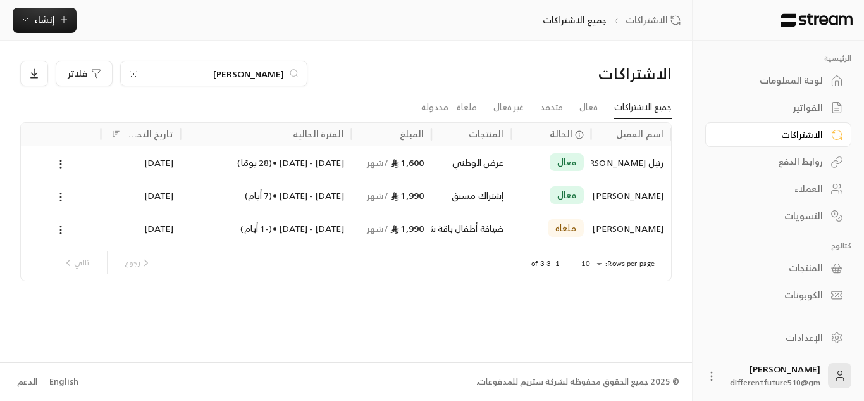
click at [704, 118] on div "الرئيسية لوحة المعلومات الفواتير الاشتراكات روابط الدفع العملاء التسويات كتالوج…" at bounding box center [779, 174] width 172 height 266
click at [746, 104] on div "الفواتير" at bounding box center [772, 107] width 102 height 13
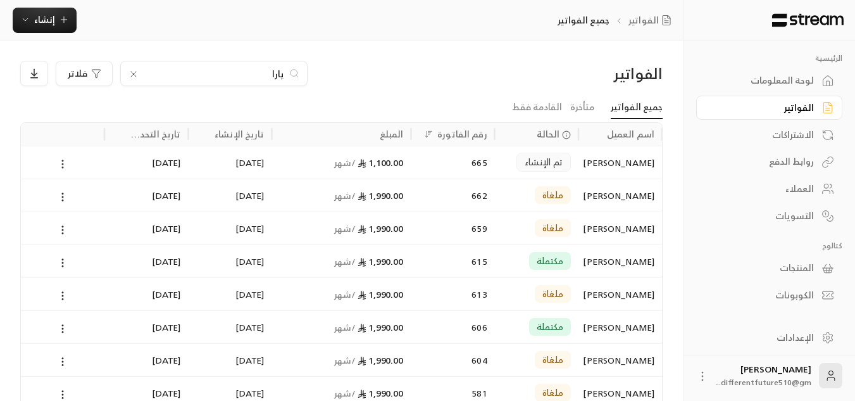
click at [59, 160] on icon at bounding box center [62, 163] width 11 height 11
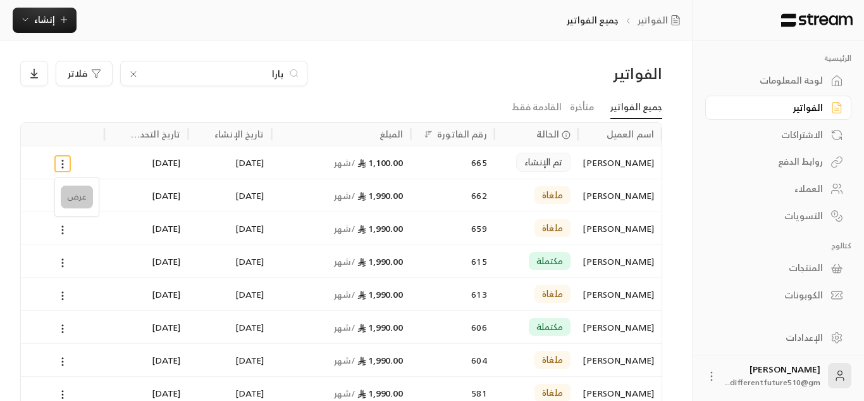
click at [70, 194] on li "عرض" at bounding box center [77, 196] width 32 height 23
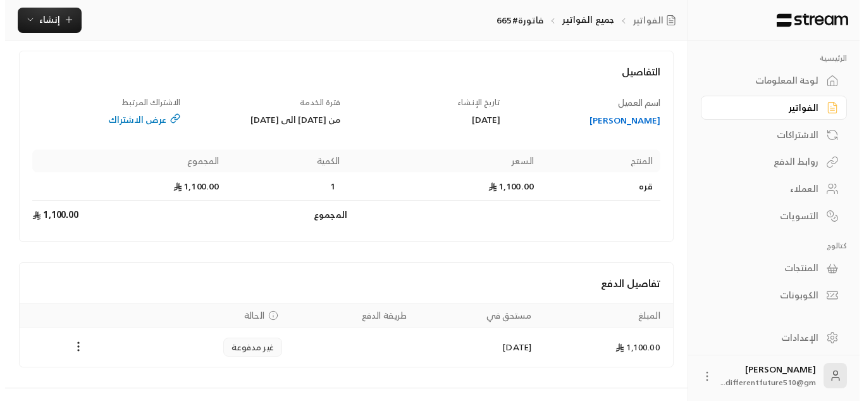
scroll to position [76, 0]
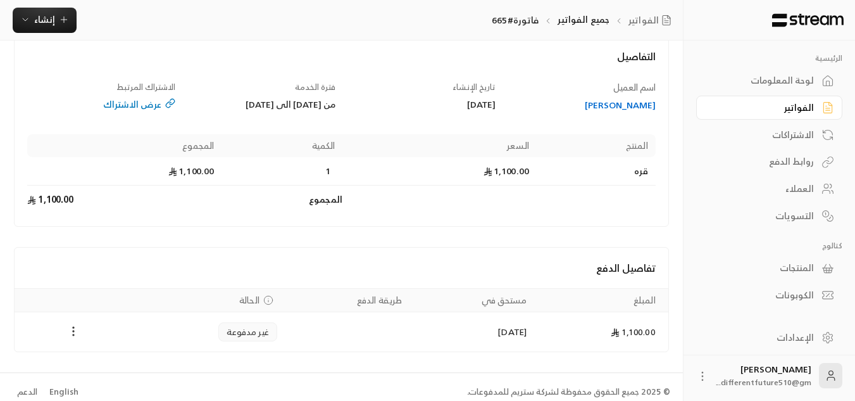
click at [72, 333] on icon "Payments" at bounding box center [73, 331] width 13 height 13
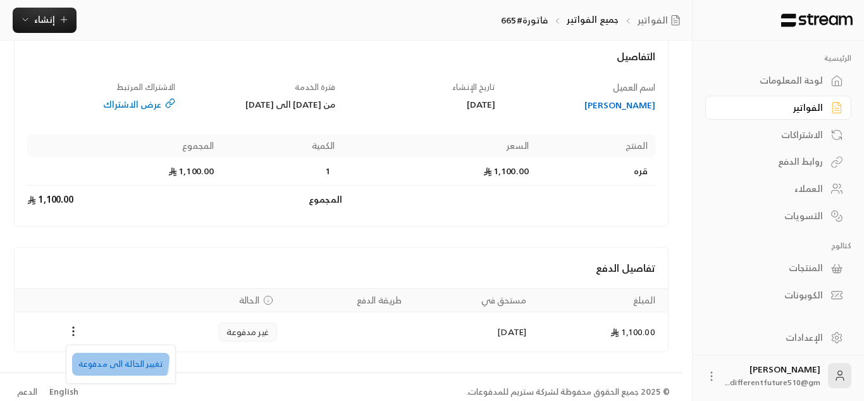
click at [91, 354] on li "تغيير الحالة الى مدفوعة" at bounding box center [120, 363] width 97 height 23
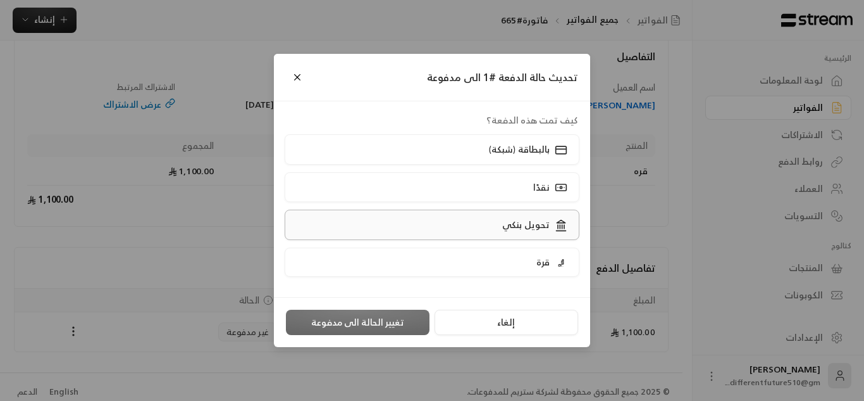
click at [421, 230] on label "تحويل بنكي" at bounding box center [433, 224] width 296 height 30
click at [354, 323] on button "تغيير الحالة الى مدفوعة" at bounding box center [358, 321] width 144 height 25
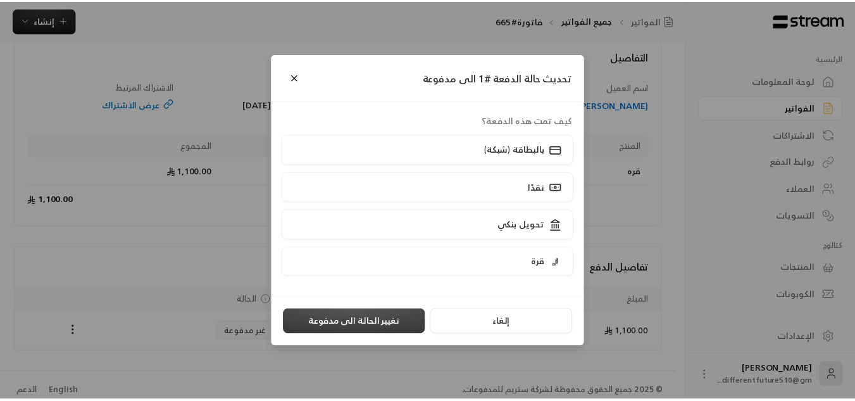
scroll to position [0, 0]
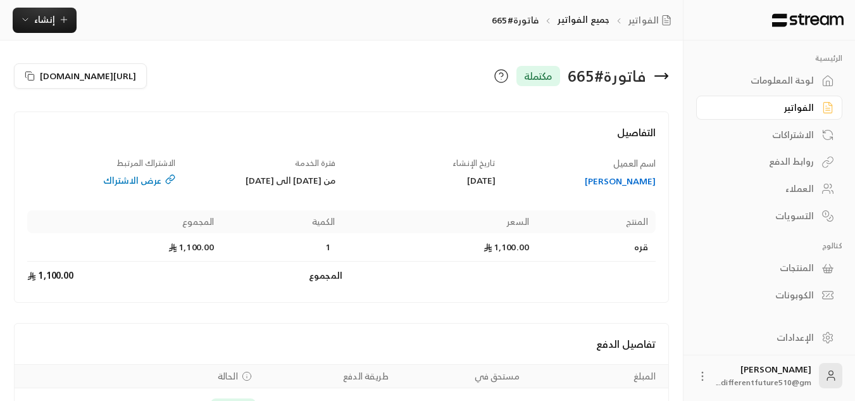
click at [137, 182] on div "عرض الاشتراك" at bounding box center [101, 180] width 148 height 13
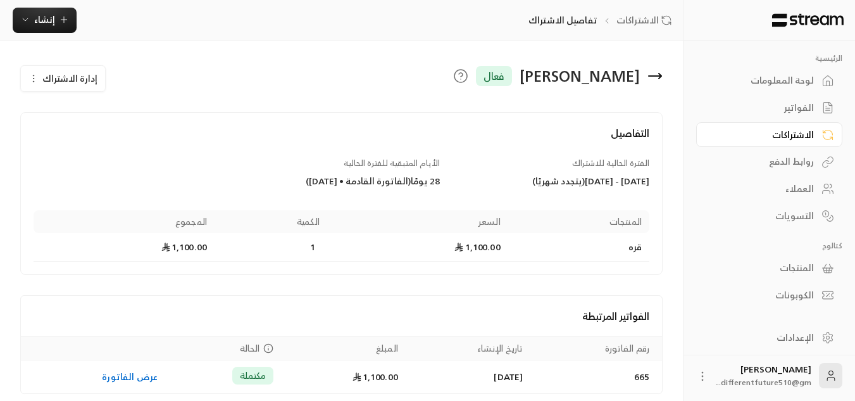
click at [37, 75] on icon "button" at bounding box center [33, 78] width 10 height 10
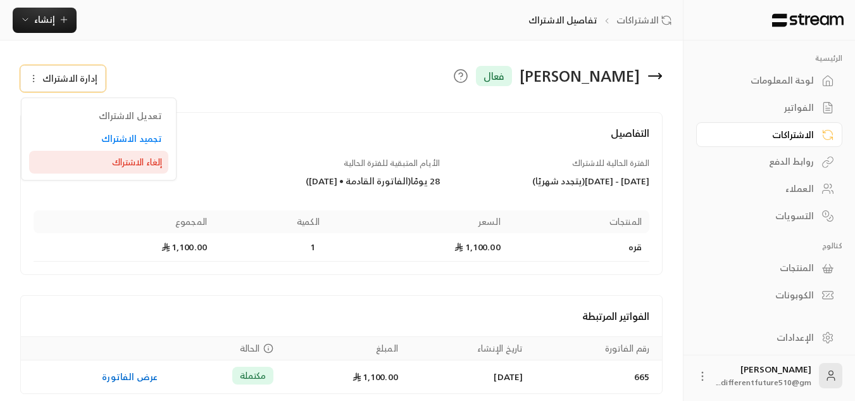
click at [85, 158] on div "إلغاء الاشتراك" at bounding box center [98, 162] width 127 height 13
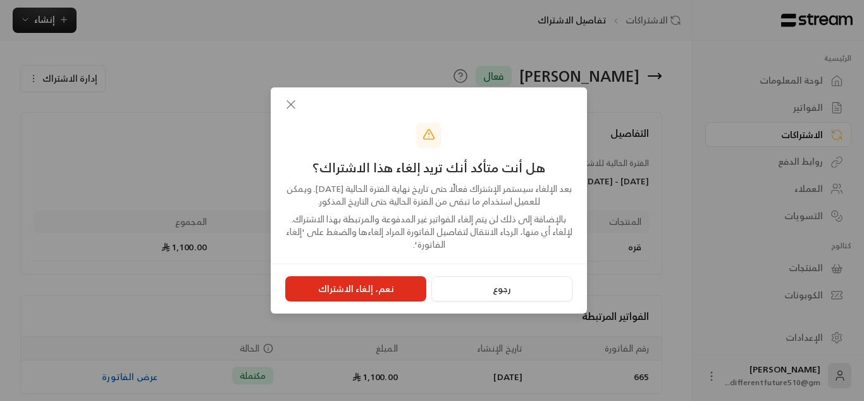
click at [411, 292] on button "نعم، إلغاء الاشتراك" at bounding box center [355, 288] width 141 height 25
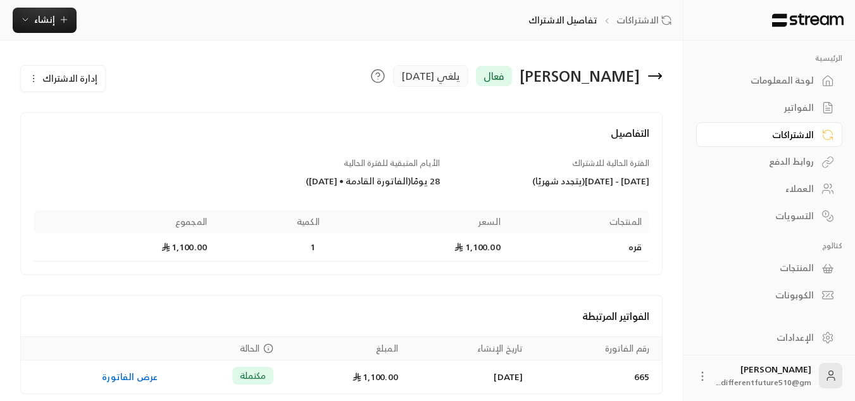
scroll to position [51, 0]
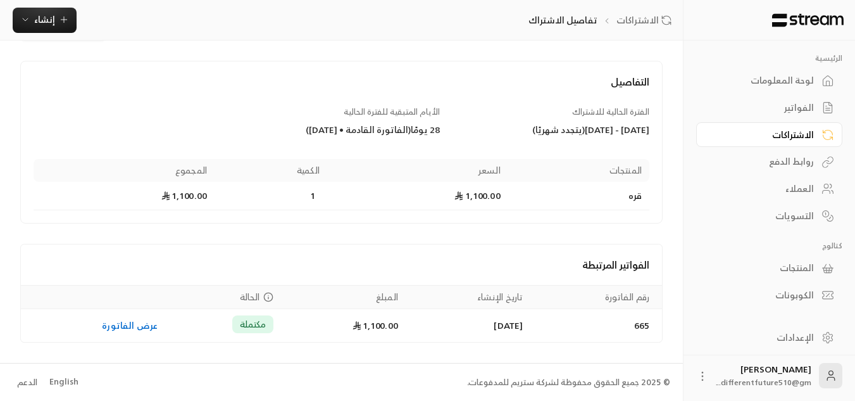
click at [773, 106] on div "الفواتير" at bounding box center [763, 107] width 102 height 13
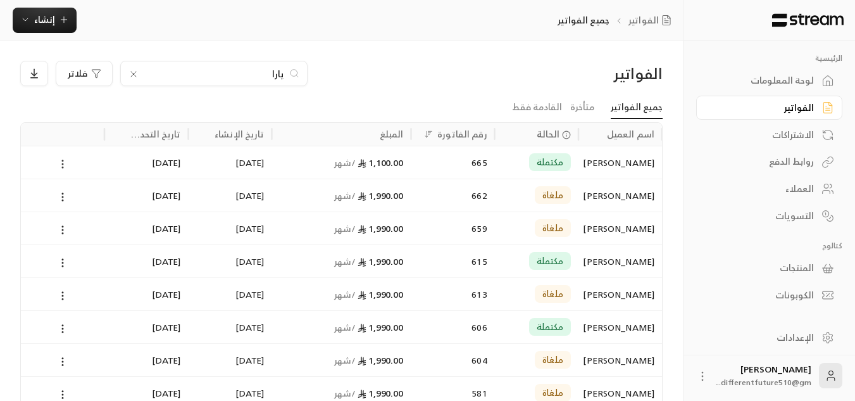
click at [63, 162] on icon at bounding box center [62, 163] width 11 height 11
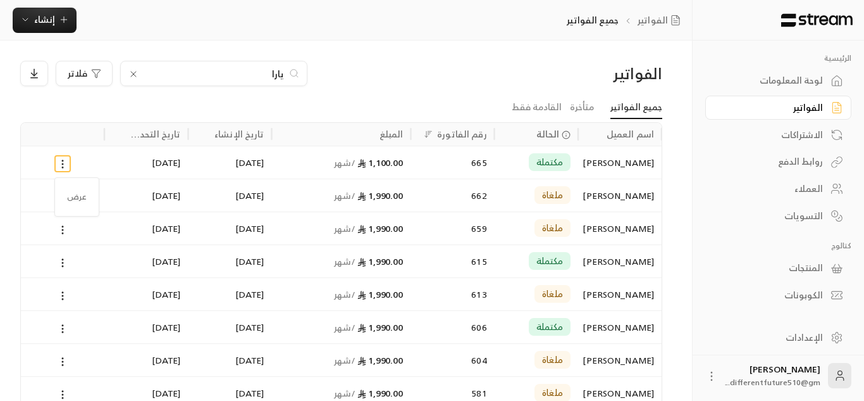
click at [75, 184] on ul "عرض" at bounding box center [77, 196] width 39 height 33
click at [76, 196] on li "عرض" at bounding box center [77, 196] width 32 height 23
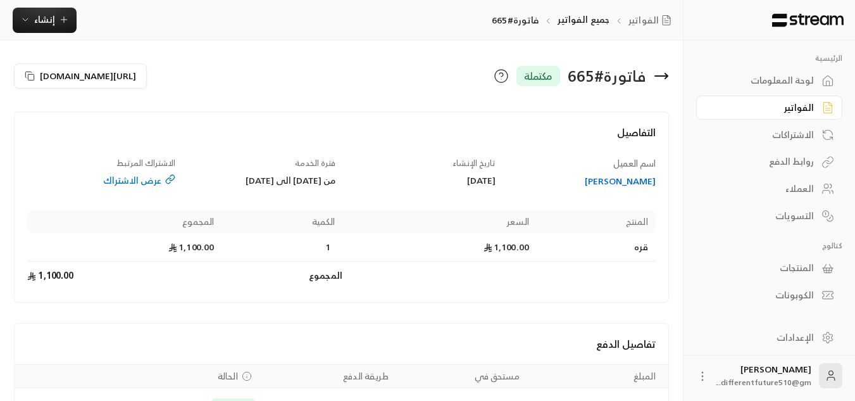
click at [118, 178] on div "عرض الاشتراك" at bounding box center [101, 180] width 148 height 13
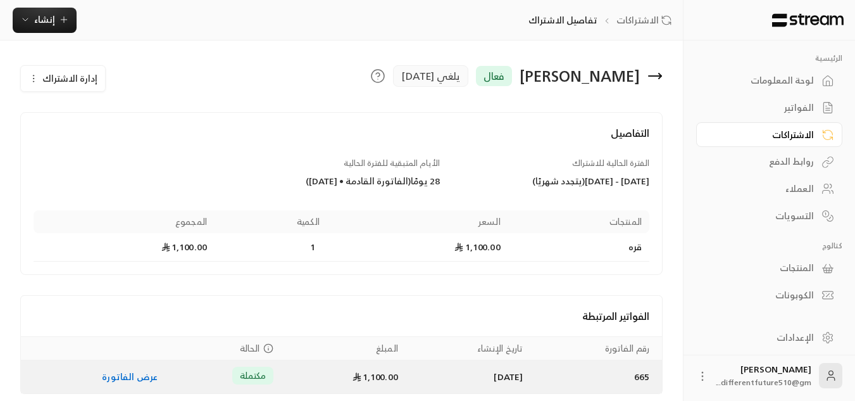
click at [113, 378] on link "عرض الفاتورة" at bounding box center [130, 376] width 56 height 16
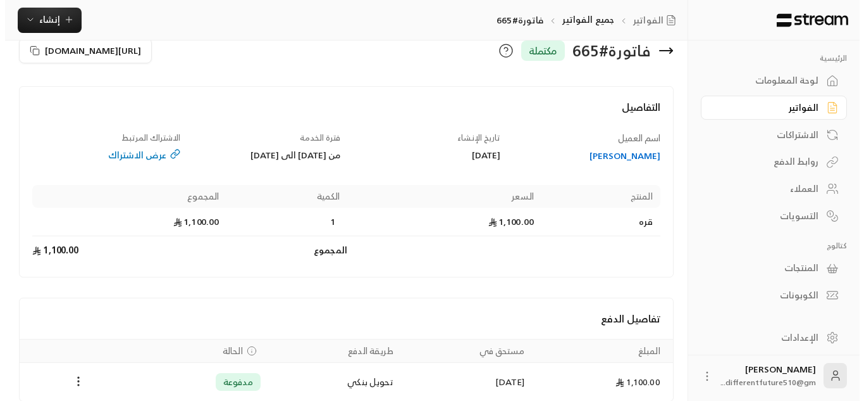
scroll to position [85, 0]
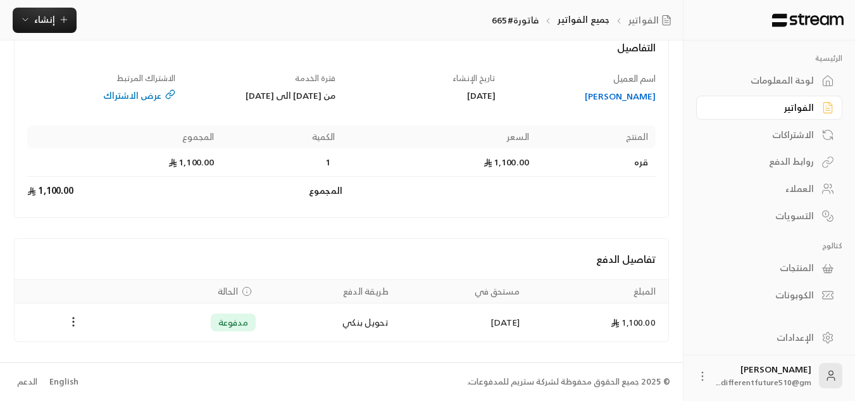
click at [74, 321] on circle "Payments" at bounding box center [73, 321] width 1 height 1
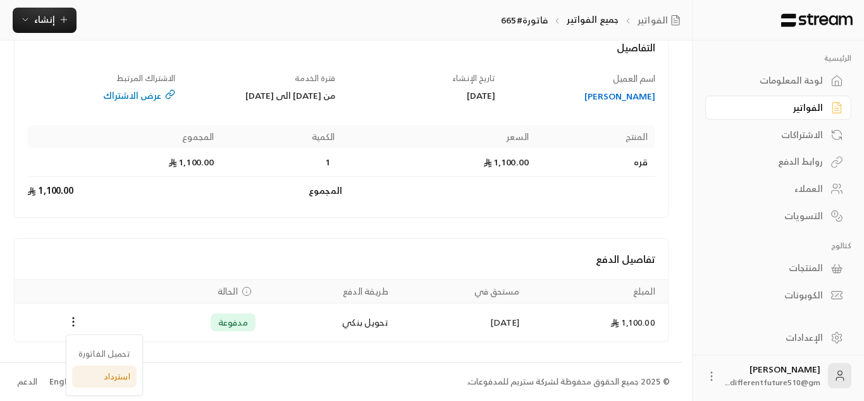
click at [106, 374] on li "استرداد" at bounding box center [104, 376] width 65 height 23
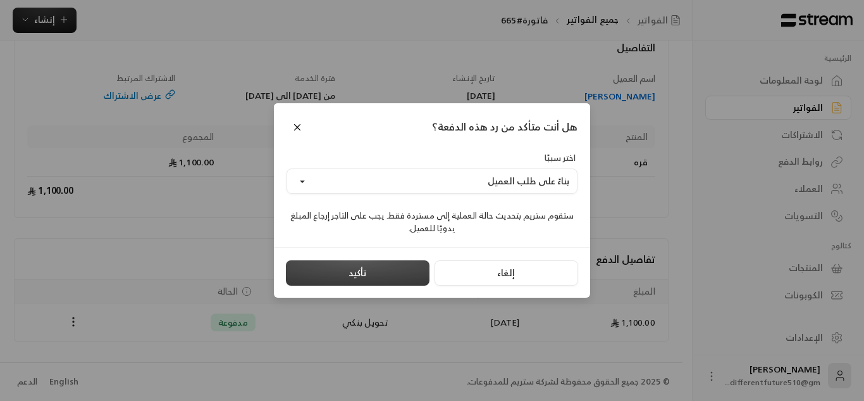
click at [402, 266] on button "تأكيد" at bounding box center [358, 272] width 144 height 25
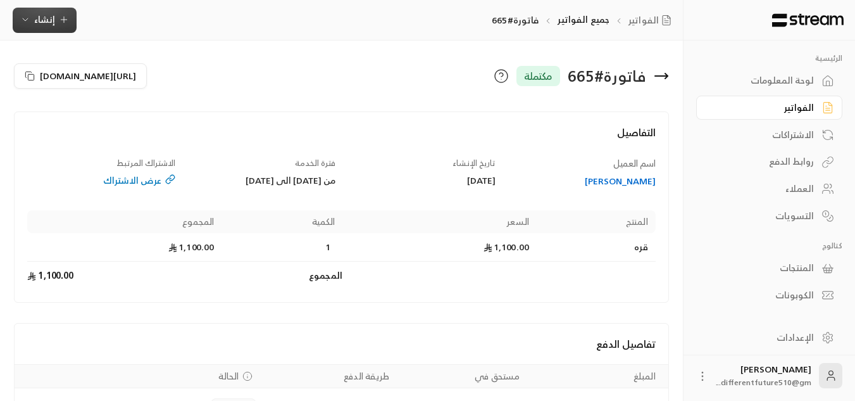
click at [32, 14] on span "إنشاء" at bounding box center [44, 19] width 49 height 16
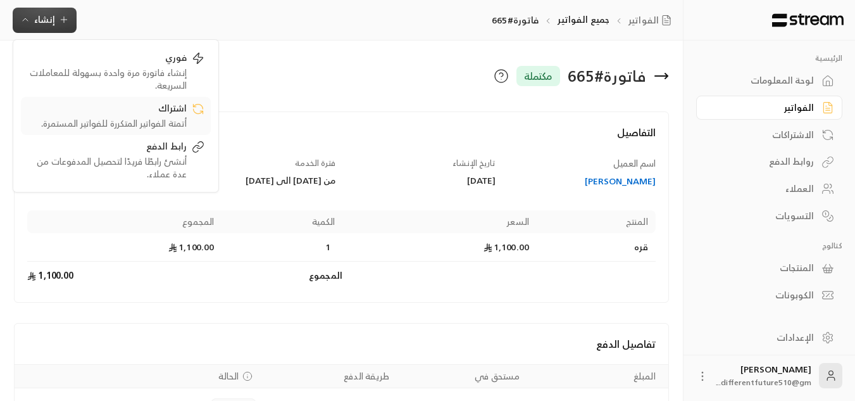
click at [125, 130] on link "اشتراك أتمتة الفواتير المتكررة للفواتير المستمرة." at bounding box center [116, 116] width 190 height 38
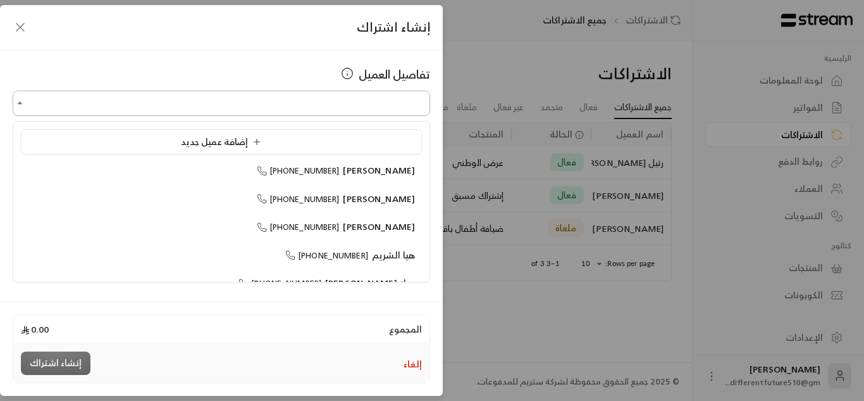
click at [277, 111] on input "اختر العميل" at bounding box center [222, 103] width 418 height 22
click at [267, 165] on div "[PERSON_NAME] [PHONE_NUMBER]" at bounding box center [221, 170] width 387 height 13
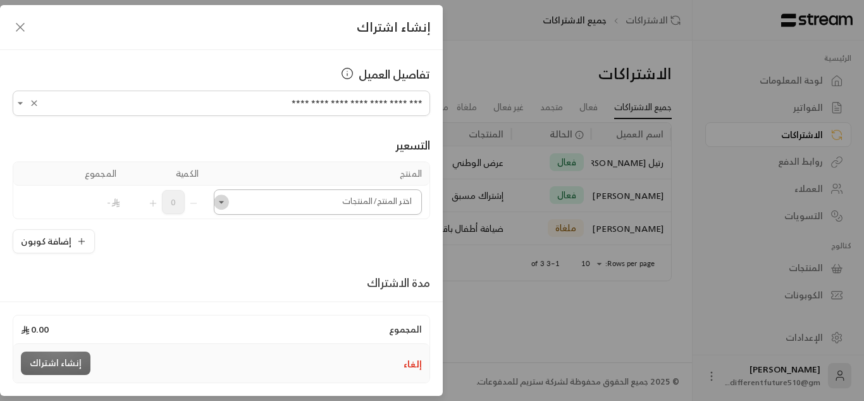
click at [224, 203] on icon "Open" at bounding box center [221, 202] width 5 height 3
type input "**********"
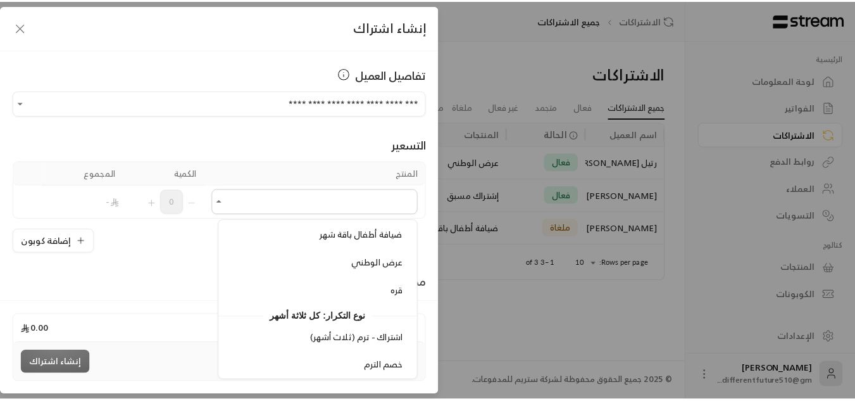
scroll to position [804, 0]
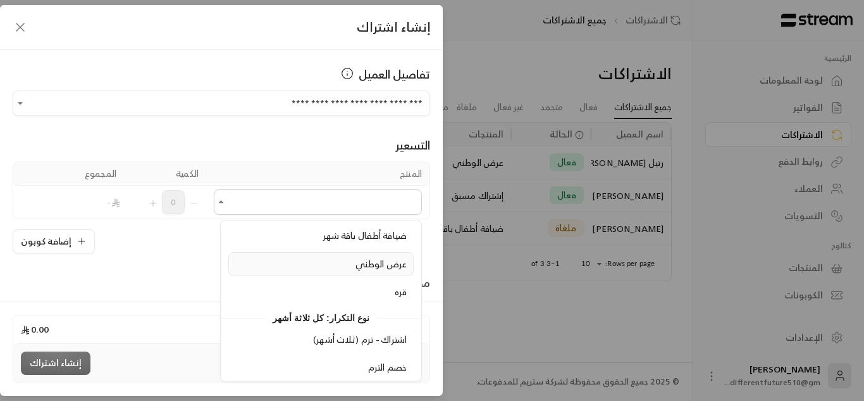
click at [289, 270] on div "عرض الوطني" at bounding box center [321, 264] width 172 height 13
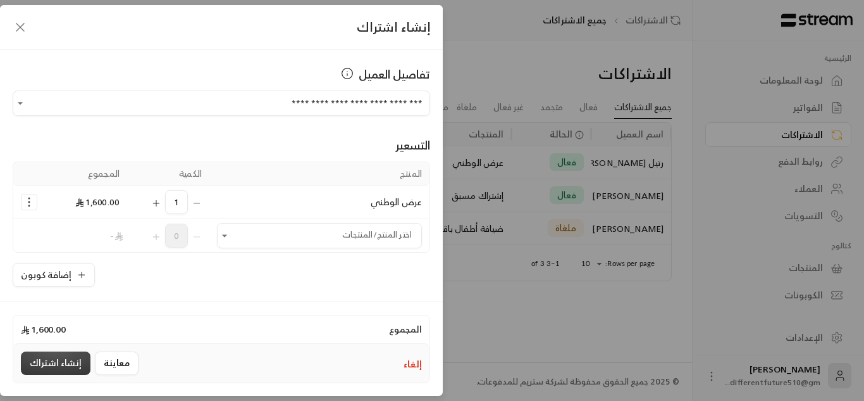
click at [64, 365] on button "إنشاء اشتراك" at bounding box center [56, 362] width 70 height 23
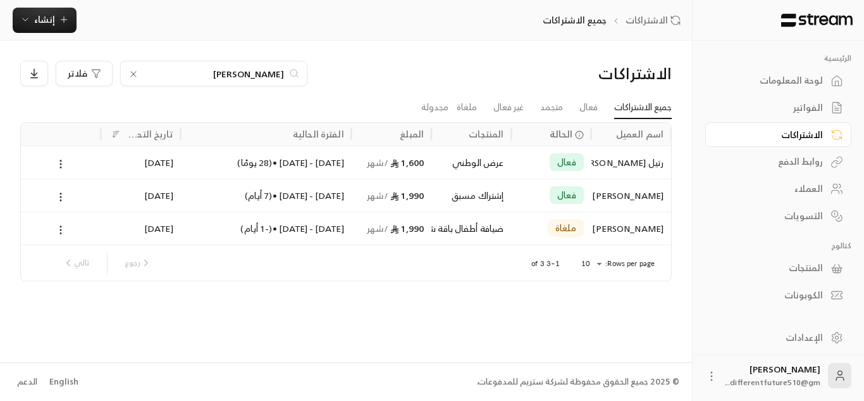
drag, startPoint x: 123, startPoint y: 75, endPoint x: 137, endPoint y: 75, distance: 14.6
click at [137, 75] on div "[PERSON_NAME]" at bounding box center [213, 73] width 187 height 25
click at [137, 75] on icon at bounding box center [133, 74] width 10 height 10
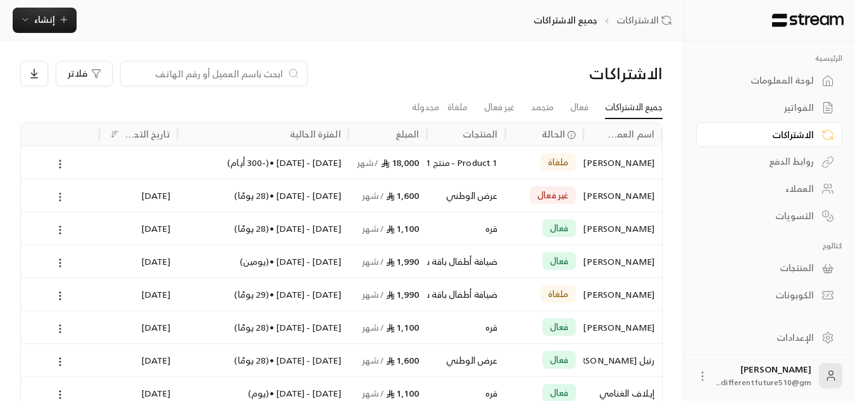
click at [55, 196] on icon at bounding box center [59, 196] width 11 height 11
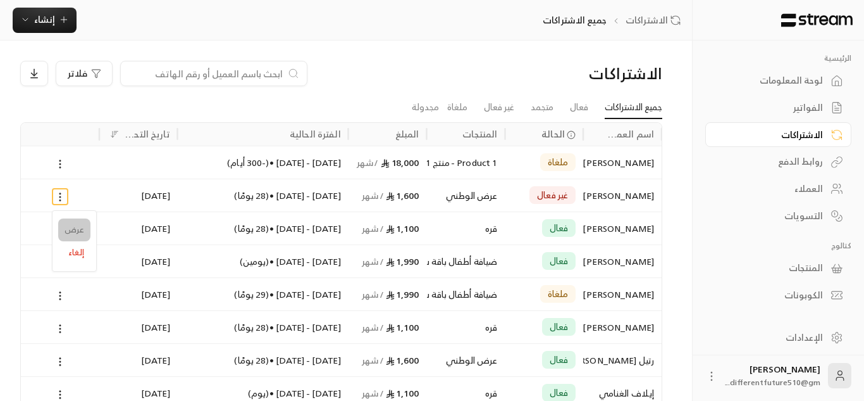
click at [71, 228] on link "عرض" at bounding box center [74, 229] width 32 height 23
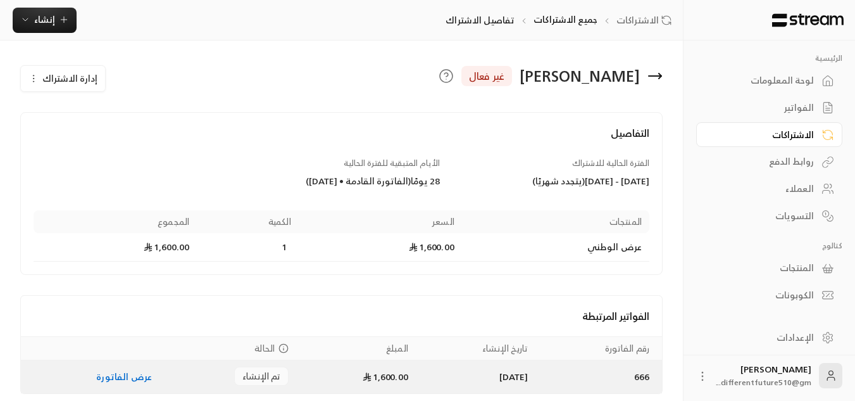
click at [113, 382] on link "عرض الفاتورة" at bounding box center [124, 376] width 56 height 16
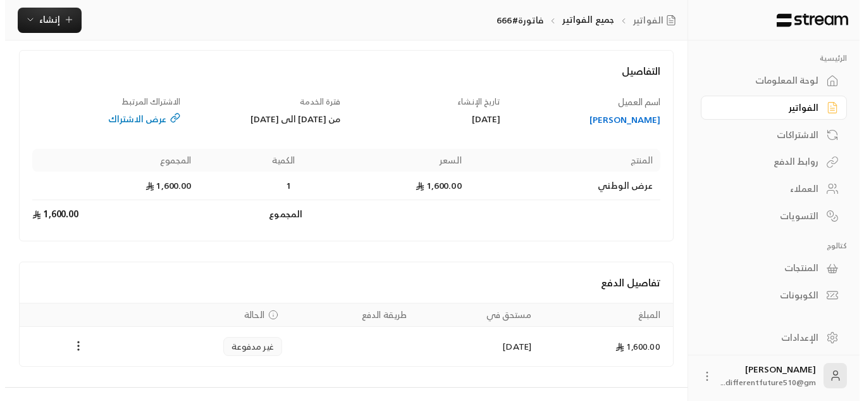
scroll to position [86, 0]
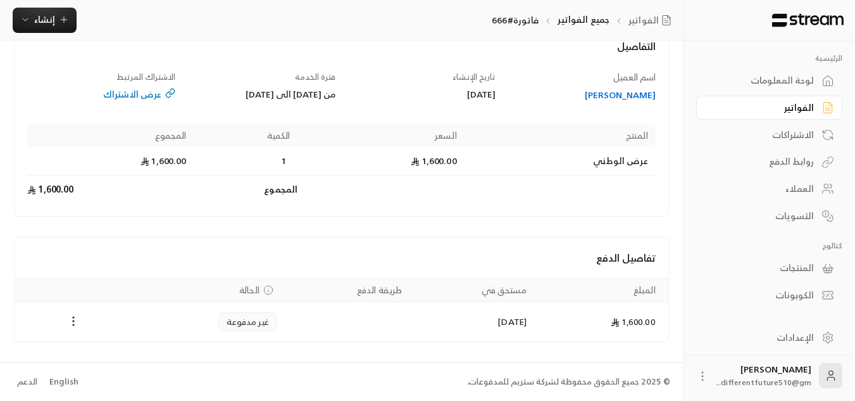
click at [72, 317] on icon "Payments" at bounding box center [73, 321] width 13 height 13
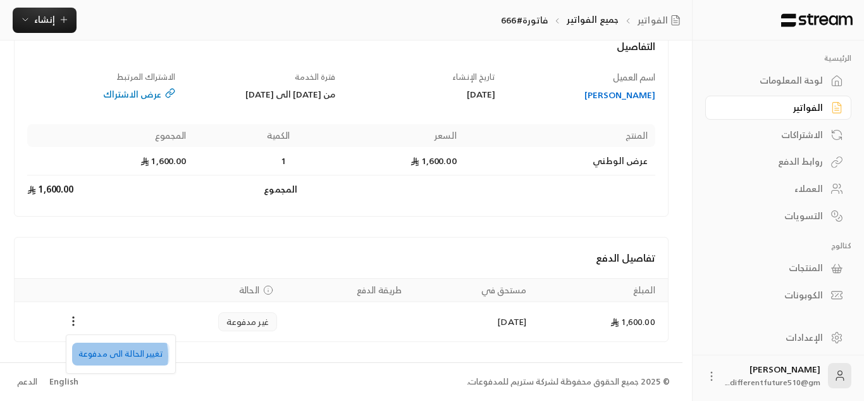
click at [109, 356] on li "تغيير الحالة الى مدفوعة" at bounding box center [120, 353] width 97 height 23
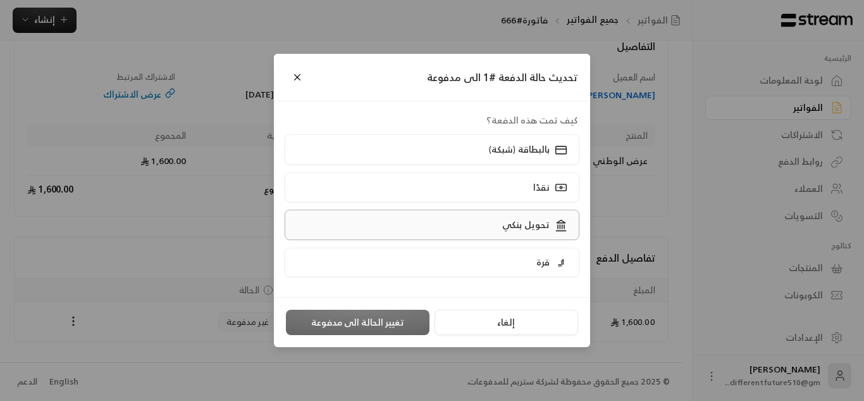
click at [384, 225] on label "تحويل بنكي" at bounding box center [433, 224] width 296 height 30
click at [368, 316] on button "تغيير الحالة الى مدفوعة" at bounding box center [358, 321] width 144 height 25
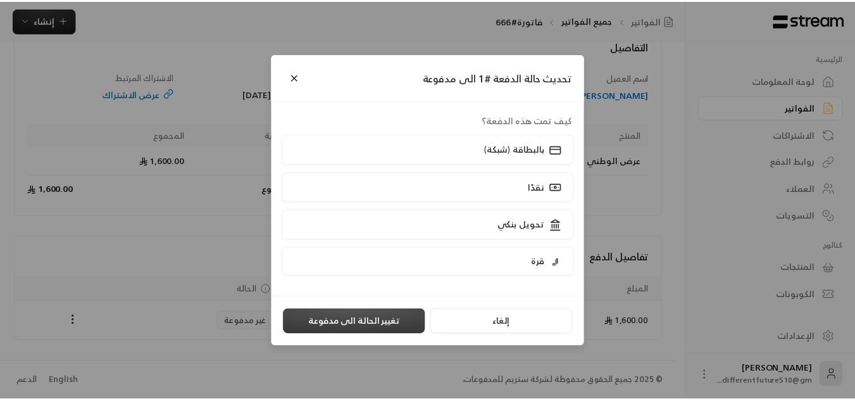
scroll to position [0, 0]
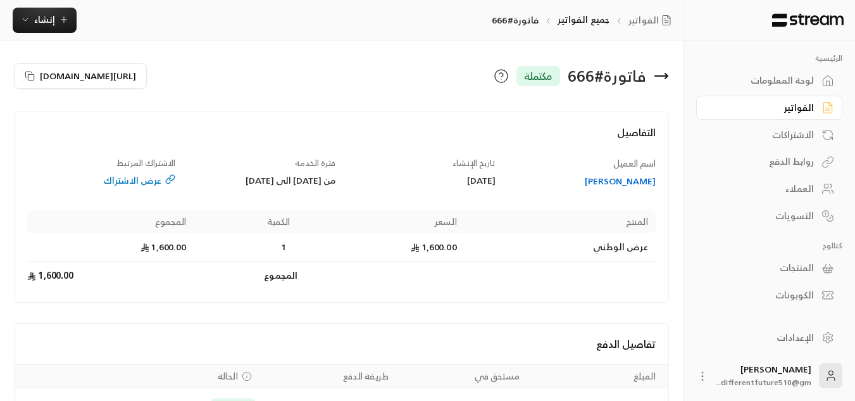
click at [743, 103] on div "الفواتير" at bounding box center [763, 107] width 102 height 13
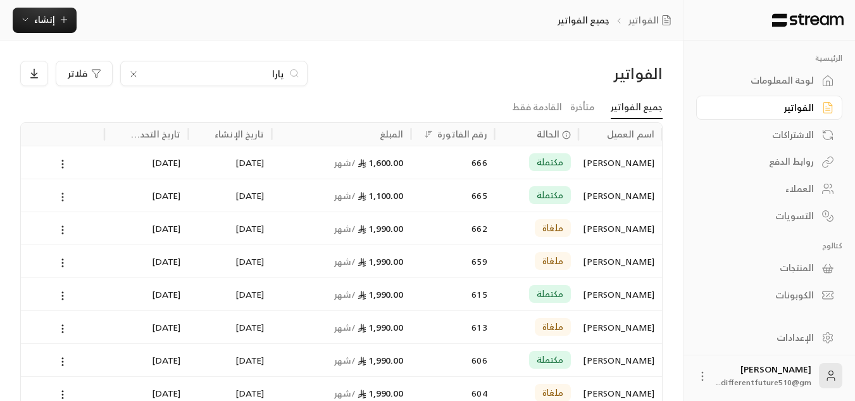
click at [66, 197] on icon at bounding box center [62, 196] width 11 height 11
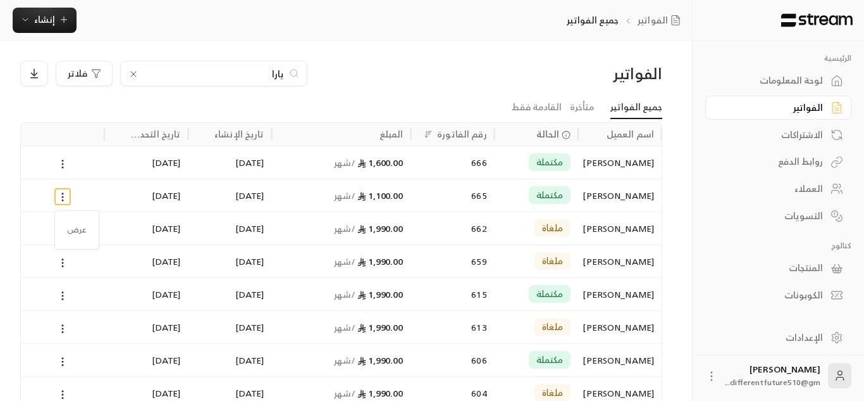
click at [92, 198] on div at bounding box center [432, 200] width 864 height 401
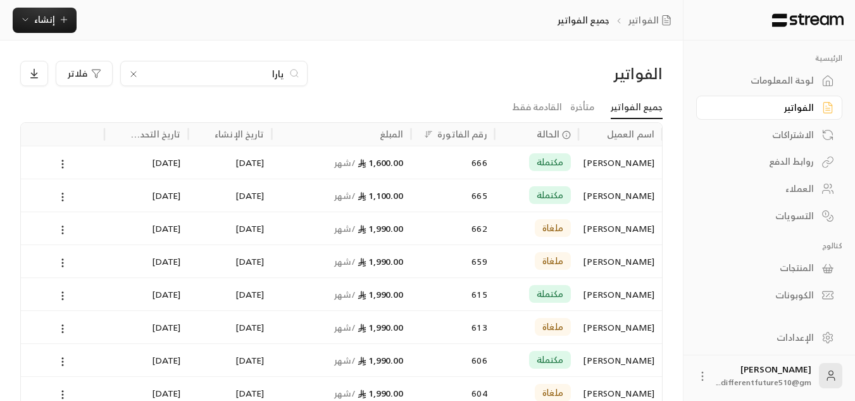
click at [92, 198] on div at bounding box center [62, 195] width 68 height 32
click at [92, 198] on div "الفواتير يارا فلاتر جميع الفواتير متأخرة القادمة فقط اسم العميل الحالة رقم الفا…" at bounding box center [341, 286] width 683 height 491
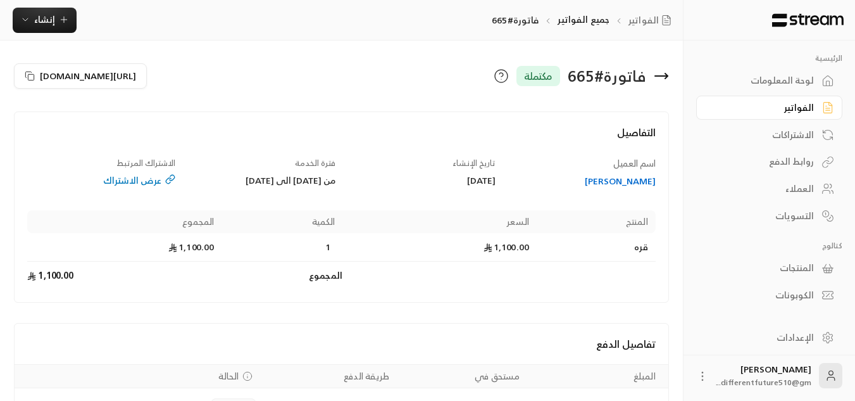
click at [32, 90] on div "[URL][DOMAIN_NAME]" at bounding box center [175, 76] width 334 height 30
click at [32, 81] on icon at bounding box center [30, 76] width 10 height 10
click at [130, 182] on div "عرض الاشتراك" at bounding box center [101, 180] width 148 height 13
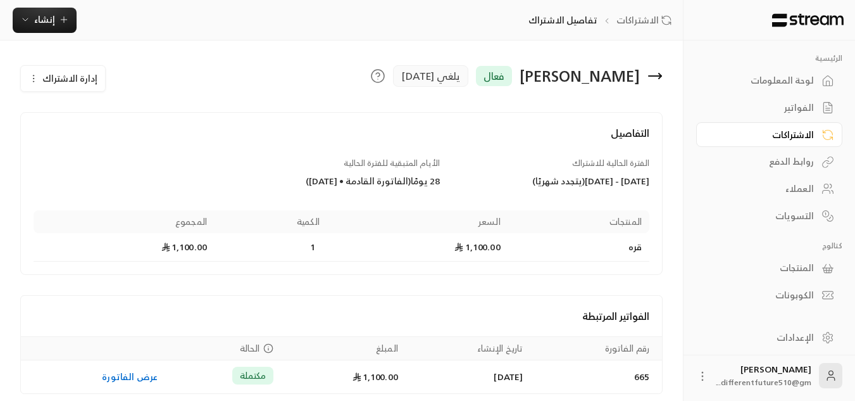
click at [35, 79] on icon "button" at bounding box center [33, 78] width 10 height 10
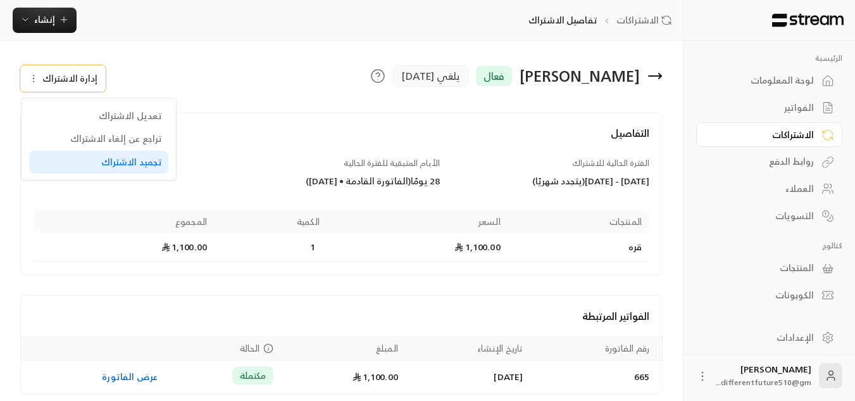
click at [58, 151] on link "تجميد الاشتراك" at bounding box center [98, 162] width 139 height 23
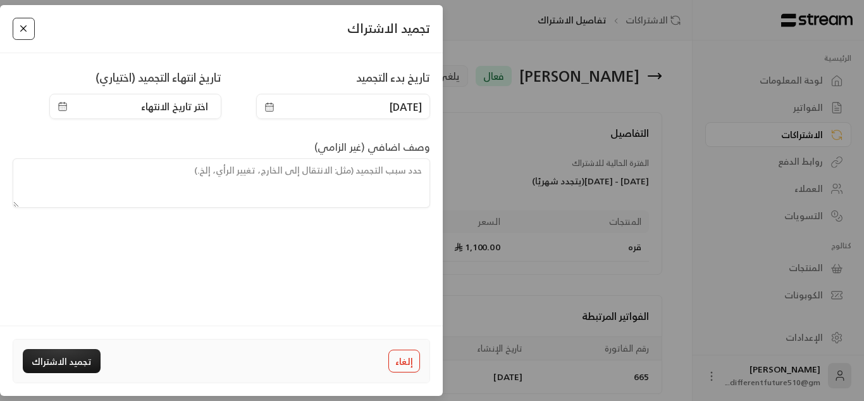
click at [31, 29] on button "Close" at bounding box center [24, 29] width 22 height 22
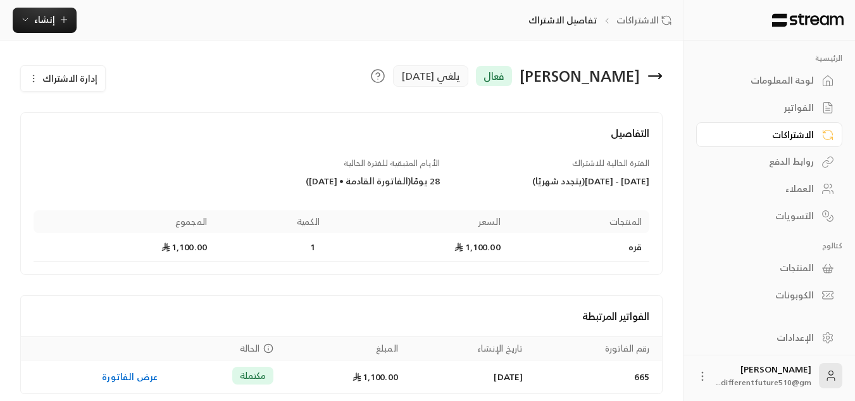
click at [35, 71] on button "إدارة الاشتراك" at bounding box center [63, 78] width 84 height 25
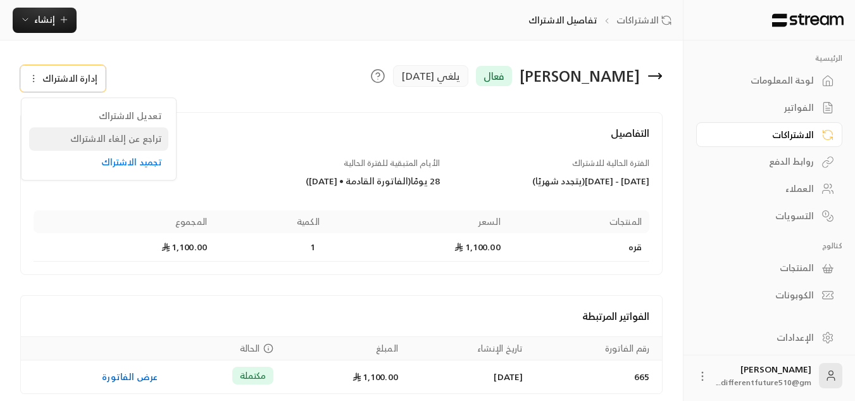
click at [49, 134] on div "تراجع عن إلغاء الاشتراك" at bounding box center [98, 138] width 127 height 13
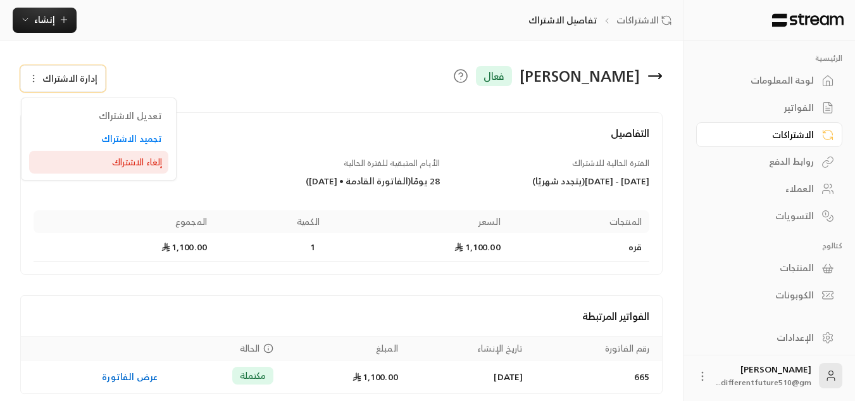
click at [128, 161] on span "إلغاء الاشتراك" at bounding box center [137, 161] width 50 height 11
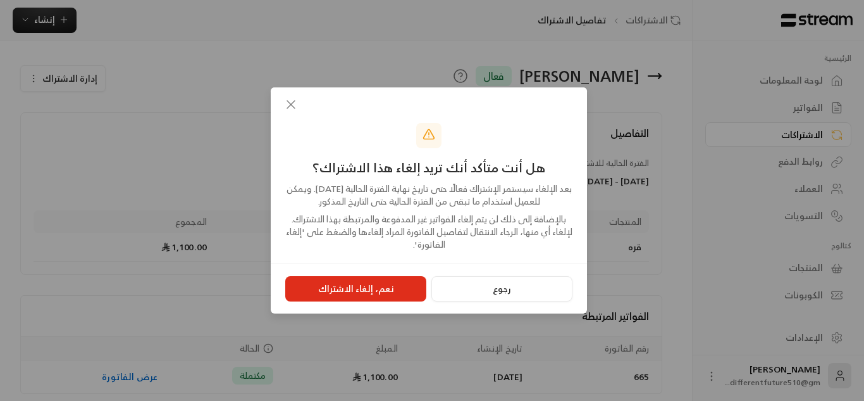
click at [397, 288] on button "نعم، إلغاء الاشتراك" at bounding box center [355, 288] width 141 height 25
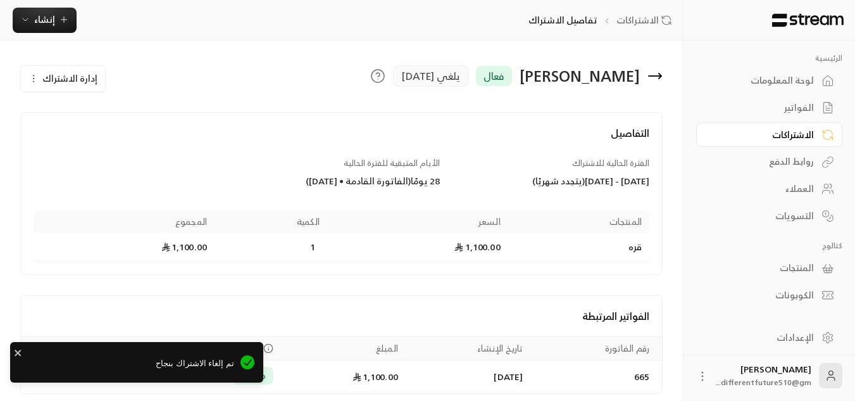
click at [699, 116] on div "الرئيسية لوحة المعلومات الفواتير الاشتراكات روابط الدفع العملاء التسويات كتالوج…" at bounding box center [769, 174] width 172 height 266
click at [725, 109] on div "الفواتير" at bounding box center [763, 107] width 102 height 13
click at [725, 109] on link "الفواتير" at bounding box center [769, 108] width 146 height 25
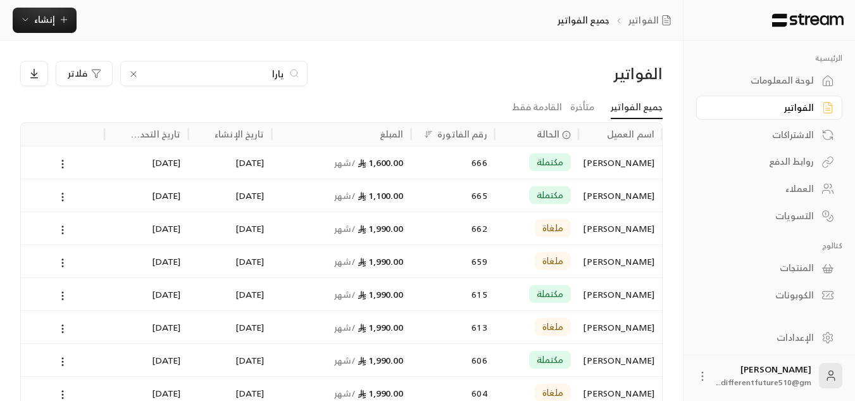
click at [722, 144] on link "الاشتراكات" at bounding box center [769, 134] width 146 height 25
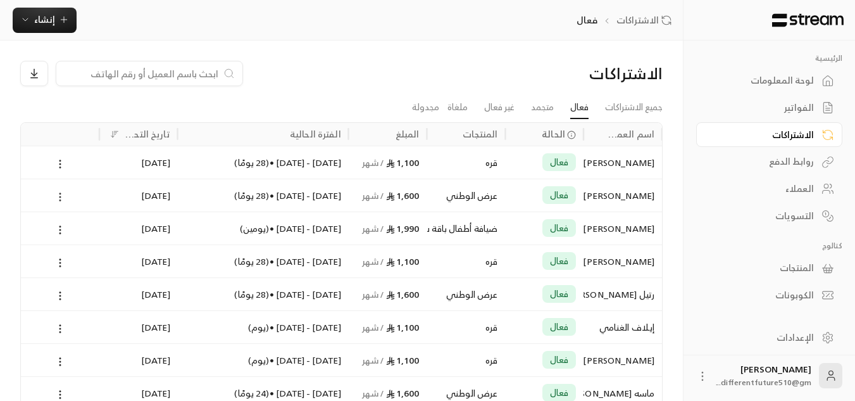
click at [54, 194] on icon at bounding box center [59, 196] width 11 height 11
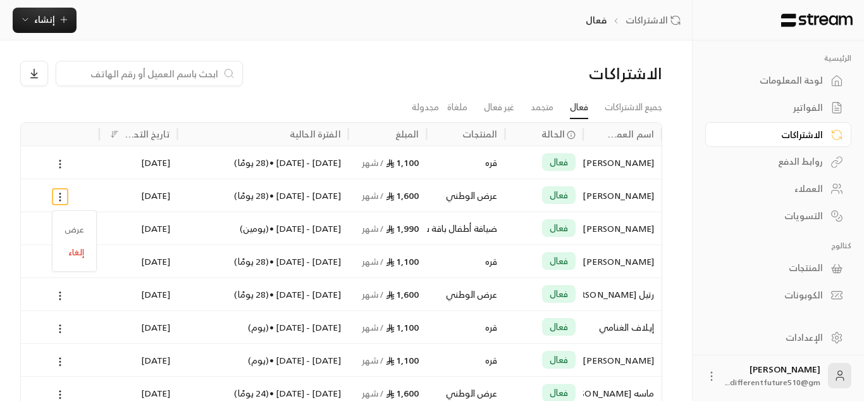
click at [56, 163] on div at bounding box center [432, 200] width 864 height 401
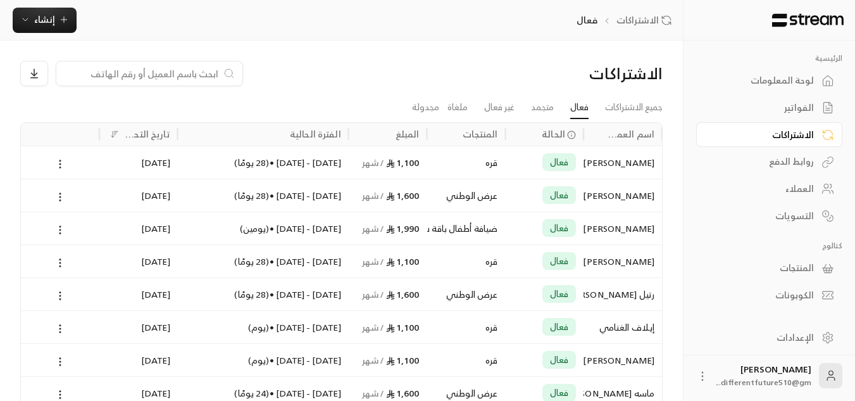
click at [56, 163] on icon at bounding box center [59, 163] width 11 height 11
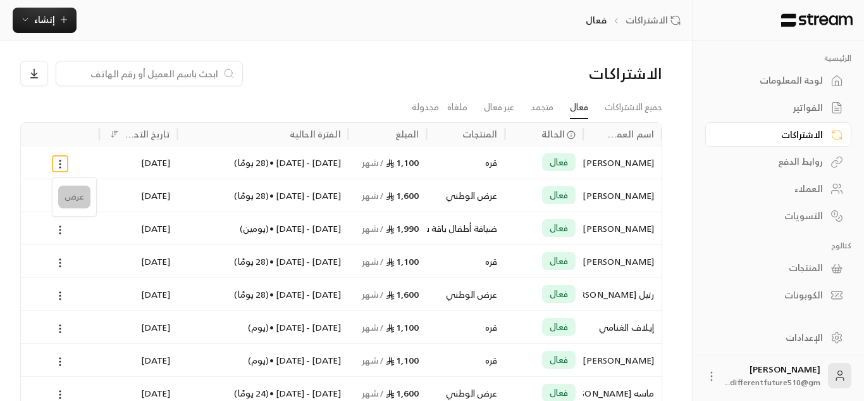
click at [71, 203] on link "عرض" at bounding box center [74, 196] width 32 height 23
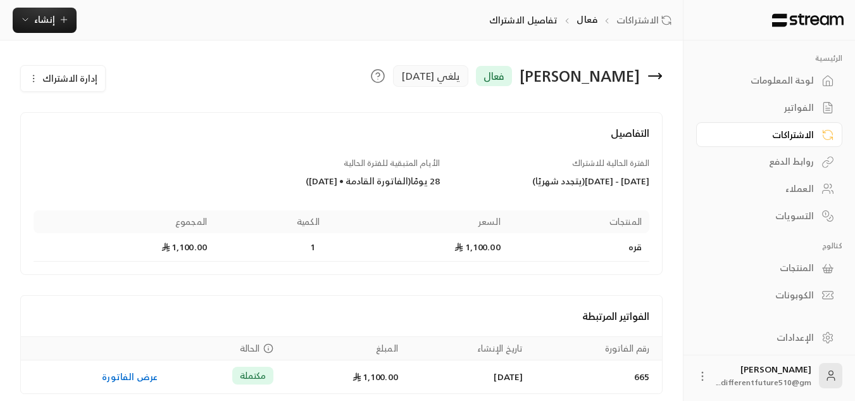
click at [36, 78] on icon "button" at bounding box center [33, 78] width 10 height 10
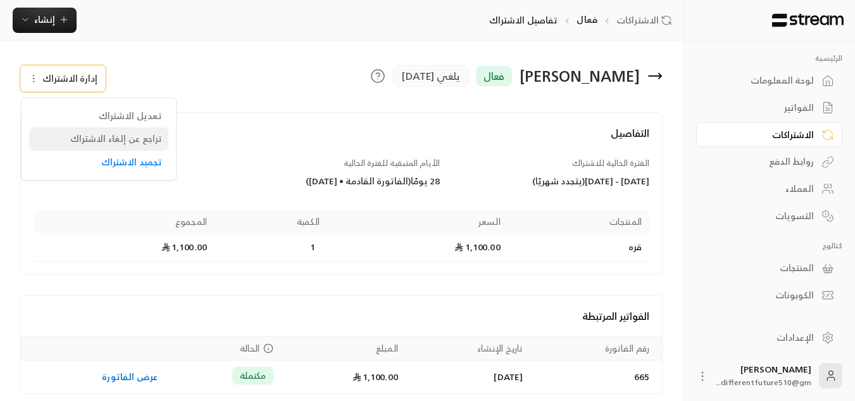
click at [59, 138] on div "تراجع عن إلغاء الاشتراك" at bounding box center [98, 138] width 127 height 13
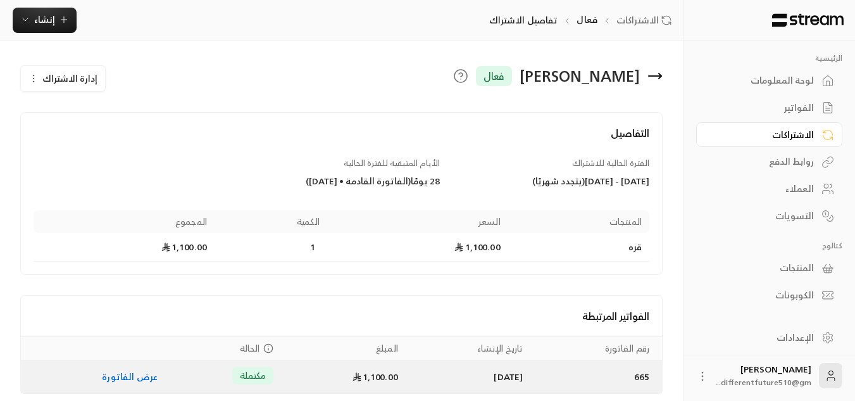
click at [109, 372] on link "عرض الفاتورة" at bounding box center [130, 376] width 56 height 16
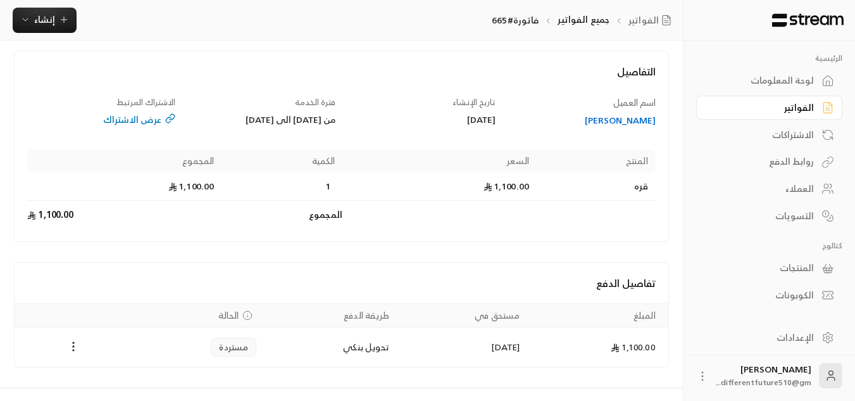
scroll to position [86, 0]
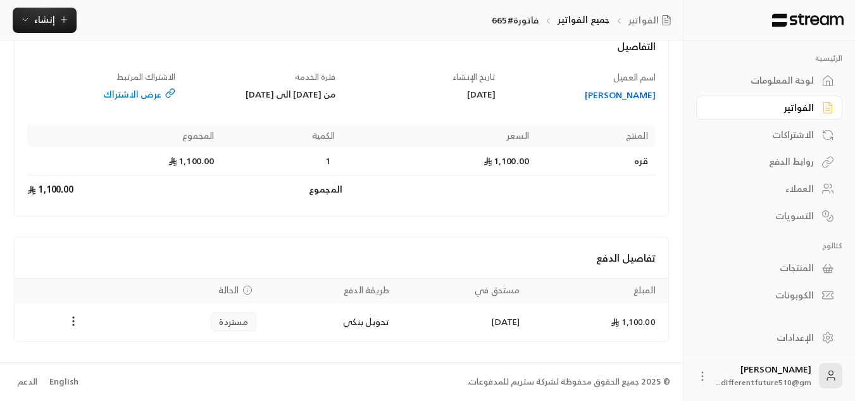
click at [73, 318] on circle "Payments" at bounding box center [73, 316] width 1 height 1
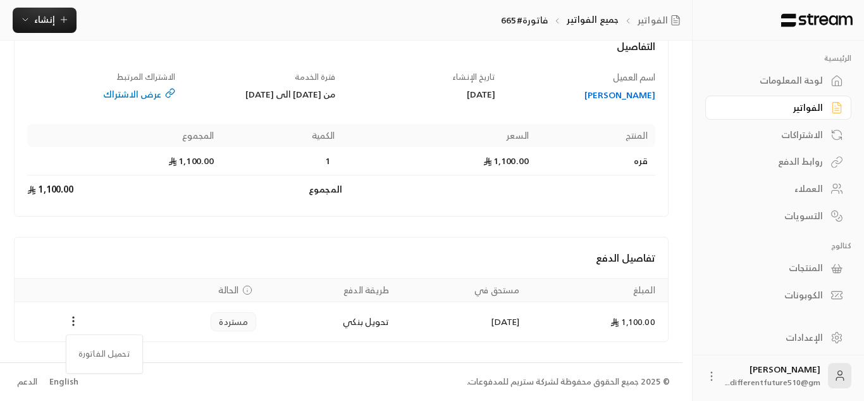
click at [739, 131] on div at bounding box center [432, 200] width 864 height 401
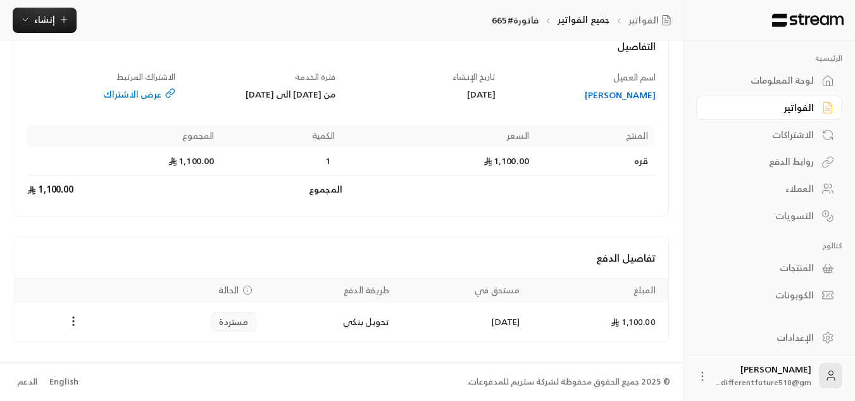
click at [752, 135] on div "الاشتراكات" at bounding box center [763, 134] width 102 height 13
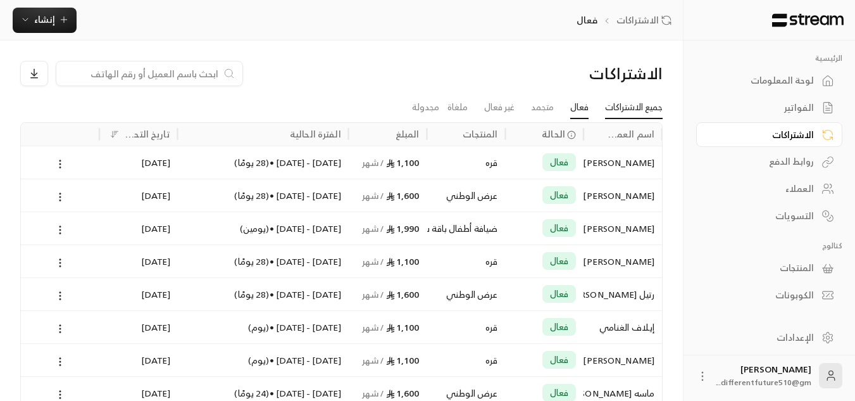
click at [662, 109] on link "جميع الاشتراكات" at bounding box center [634, 107] width 58 height 23
